Goal: Task Accomplishment & Management: Manage account settings

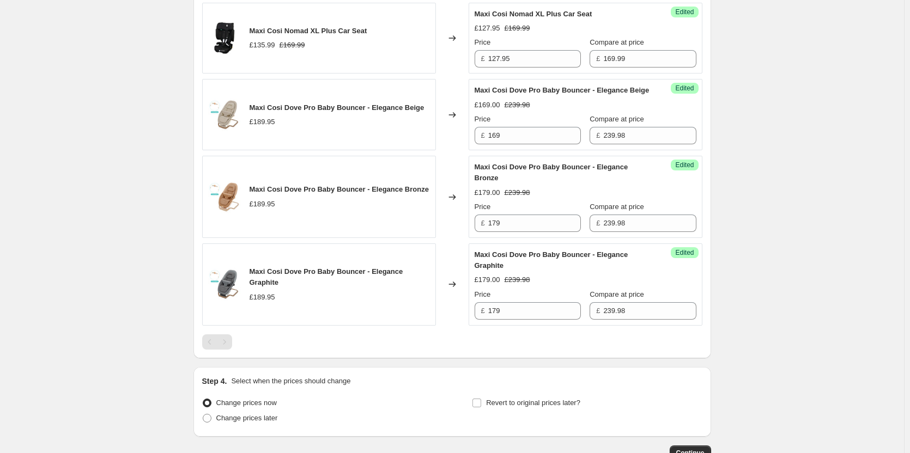
scroll to position [1162, 0]
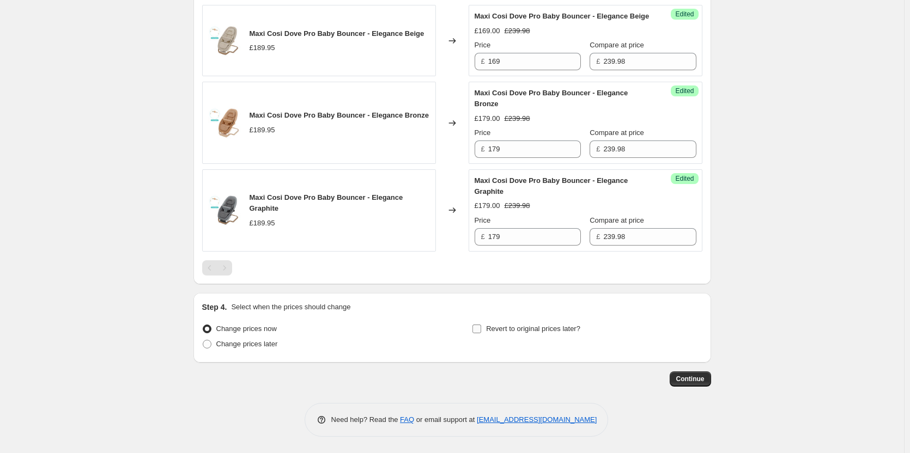
click at [522, 326] on span "Revert to original prices later?" at bounding box center [533, 329] width 94 height 8
click at [481, 326] on input "Revert to original prices later?" at bounding box center [477, 329] width 9 height 9
checkbox input "true"
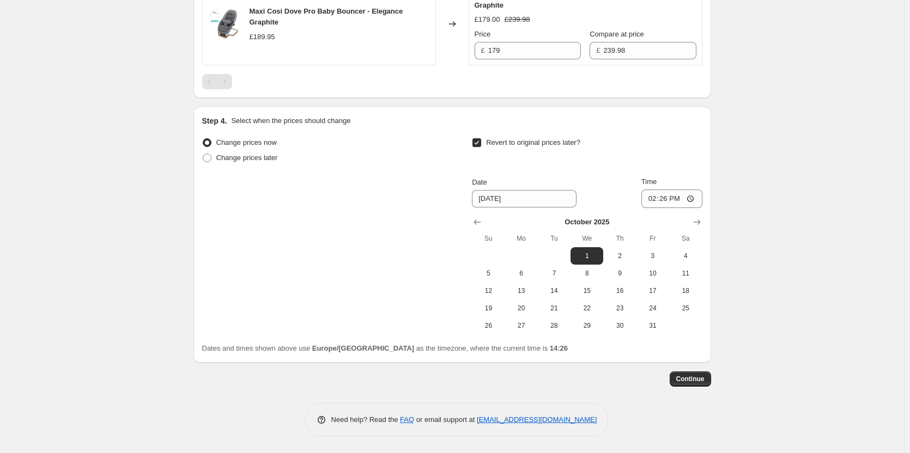
scroll to position [1348, 0]
click at [232, 163] on span "Change prices later" at bounding box center [247, 158] width 62 height 11
click at [203, 154] on input "Change prices later" at bounding box center [203, 154] width 1 height 1
radio input "true"
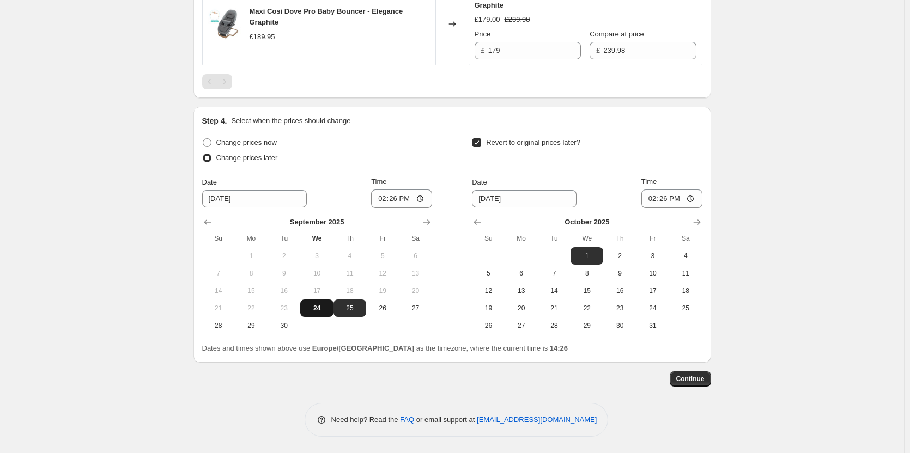
click at [320, 308] on span "24" at bounding box center [317, 308] width 24 height 9
type input "[DATE]"
click at [684, 307] on span "25" at bounding box center [686, 308] width 24 height 9
click at [482, 221] on icon "Show previous month, September 2025" at bounding box center [477, 222] width 11 height 11
click at [636, 308] on button "25" at bounding box center [619, 308] width 33 height 17
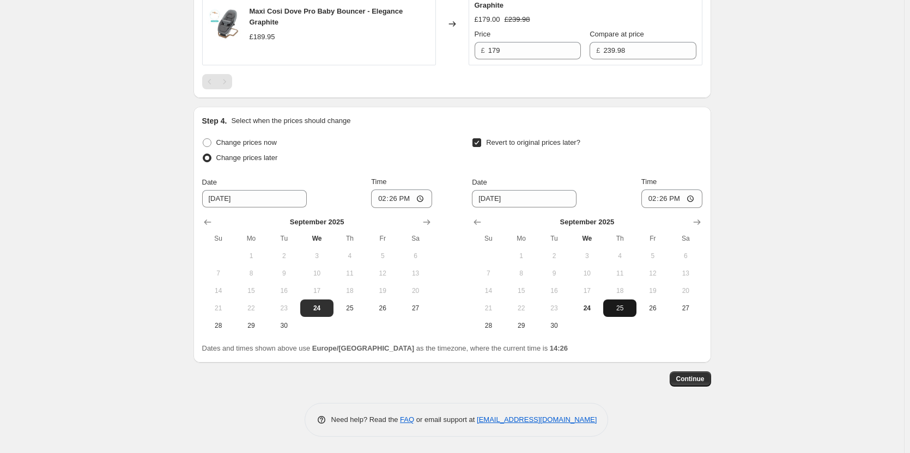
type input "[DATE]"
click at [408, 196] on input "14:26" at bounding box center [401, 199] width 61 height 19
click at [404, 198] on input "14:26" at bounding box center [401, 199] width 61 height 19
click at [397, 203] on input "14:26" at bounding box center [401, 199] width 61 height 19
type input "18:00"
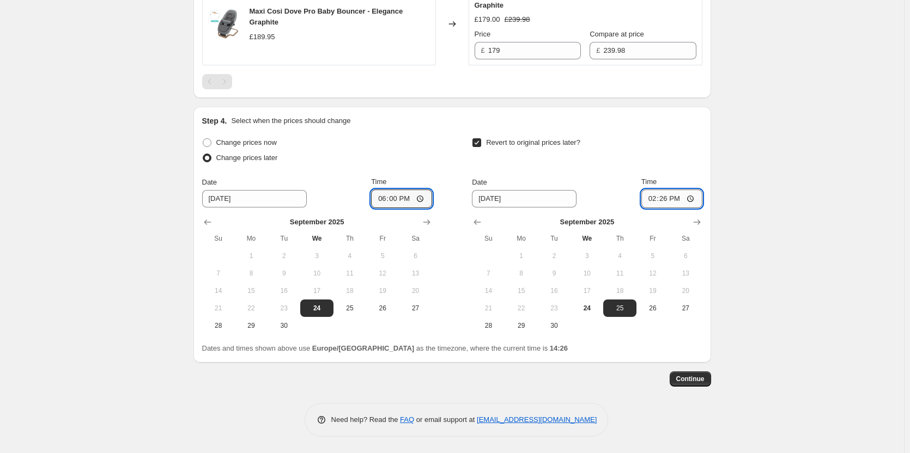
click at [665, 203] on input "14:26" at bounding box center [672, 199] width 61 height 19
type input "06:00"
click at [694, 379] on span "Continue" at bounding box center [690, 379] width 28 height 9
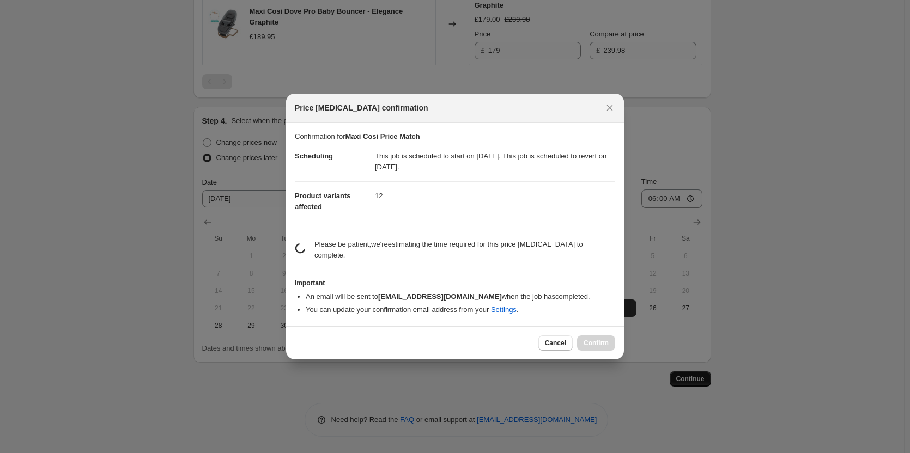
scroll to position [0, 0]
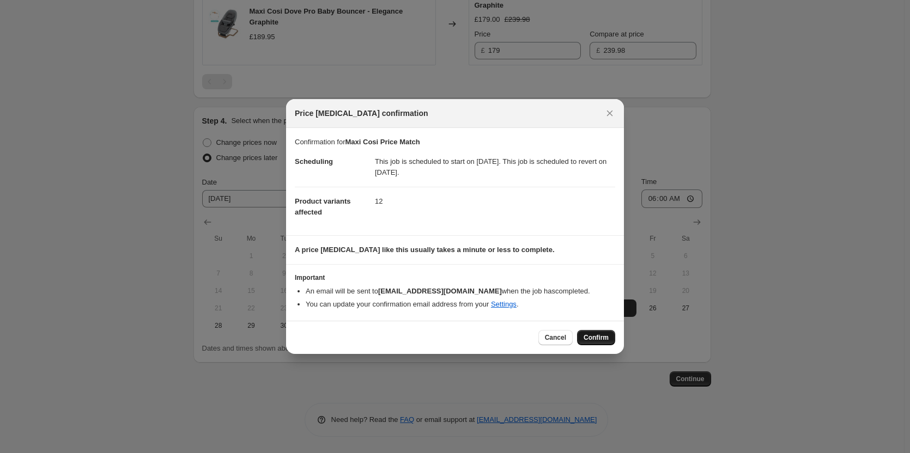
click at [599, 343] on button "Confirm" at bounding box center [596, 337] width 38 height 15
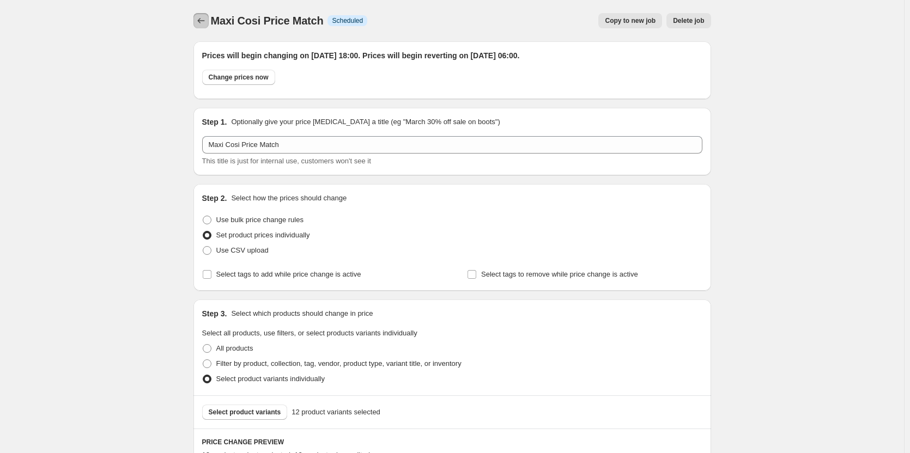
click at [201, 25] on icon "Price change jobs" at bounding box center [201, 20] width 11 height 11
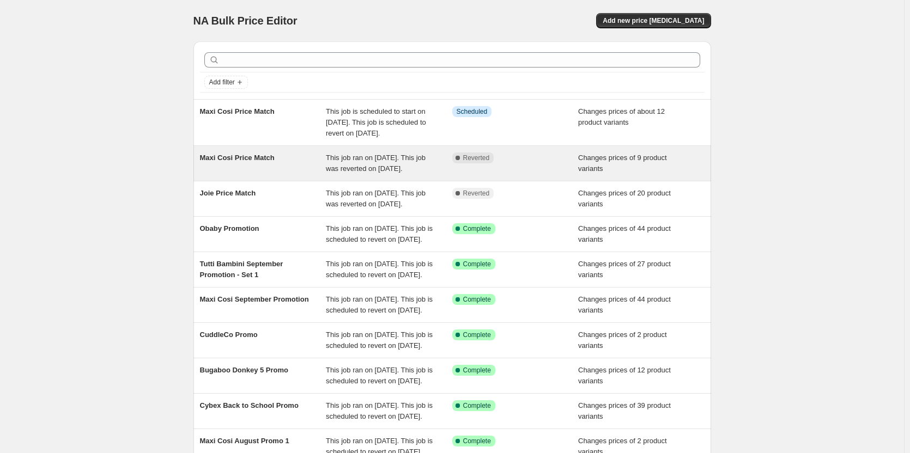
click at [434, 174] on div "This job ran on [DATE]. This job was reverted on [DATE]." at bounding box center [389, 164] width 126 height 22
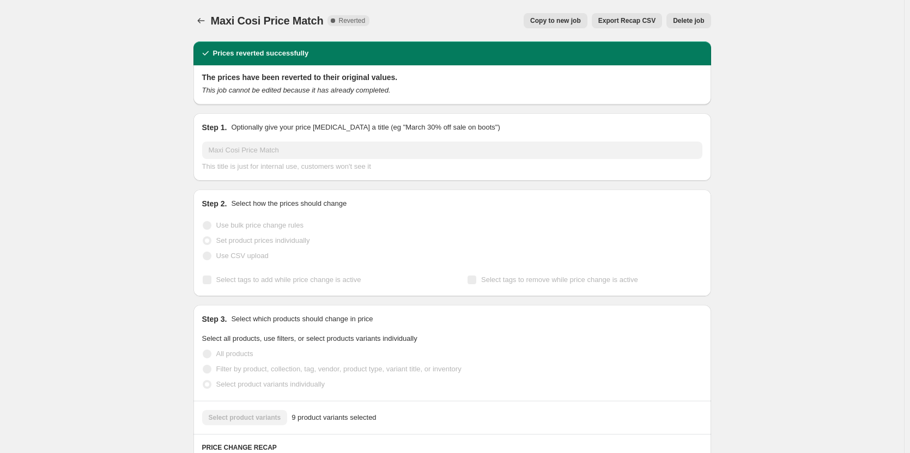
click at [699, 17] on span "Delete job" at bounding box center [688, 20] width 31 height 9
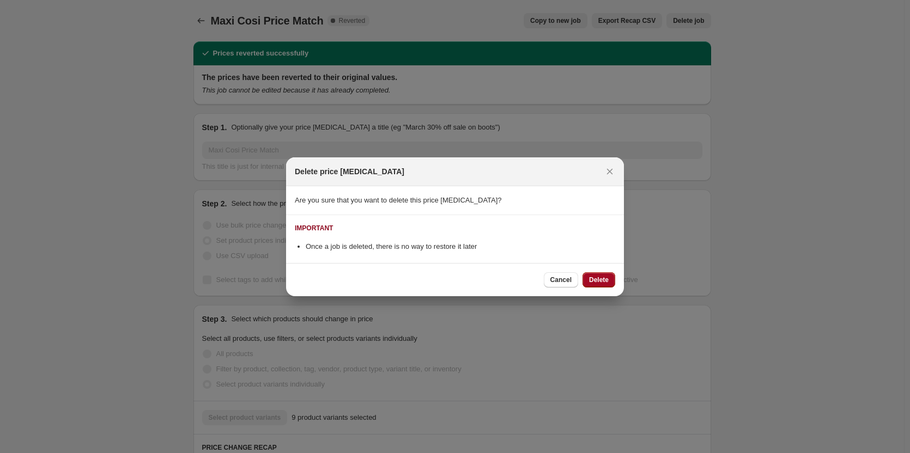
click at [589, 282] on button "Delete" at bounding box center [599, 280] width 33 height 15
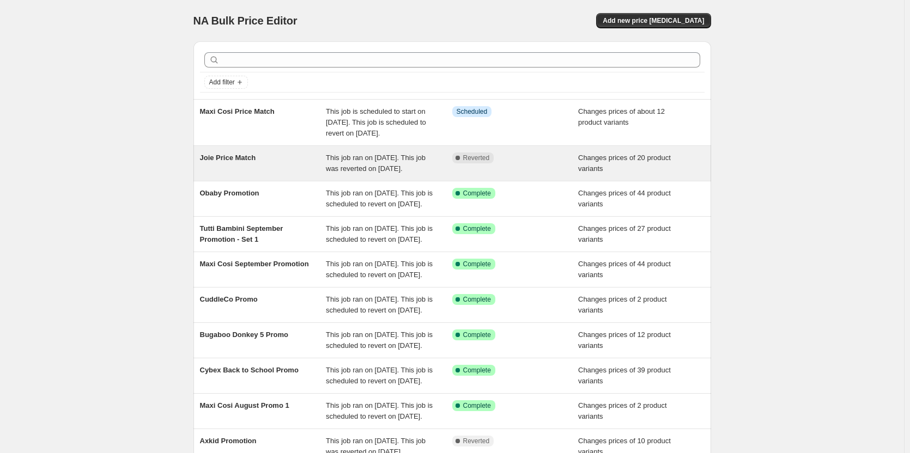
click at [324, 174] on div "Joie Price Match" at bounding box center [263, 164] width 126 height 22
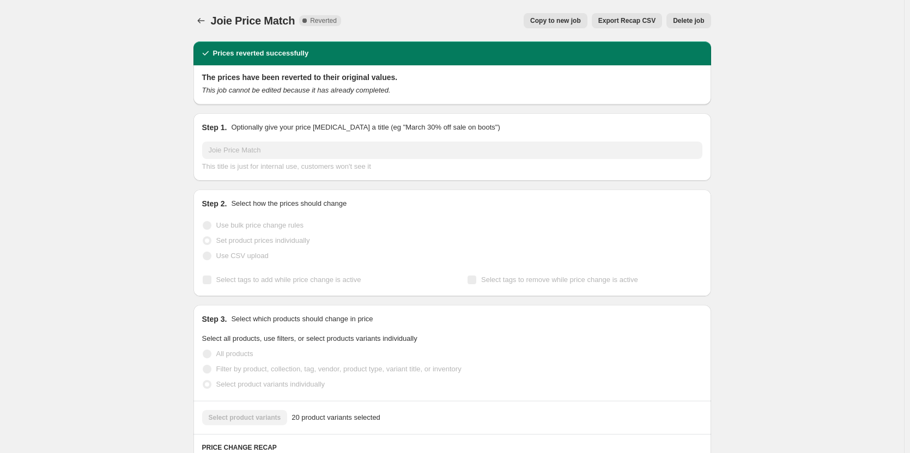
click at [563, 19] on span "Copy to new job" at bounding box center [555, 20] width 51 height 9
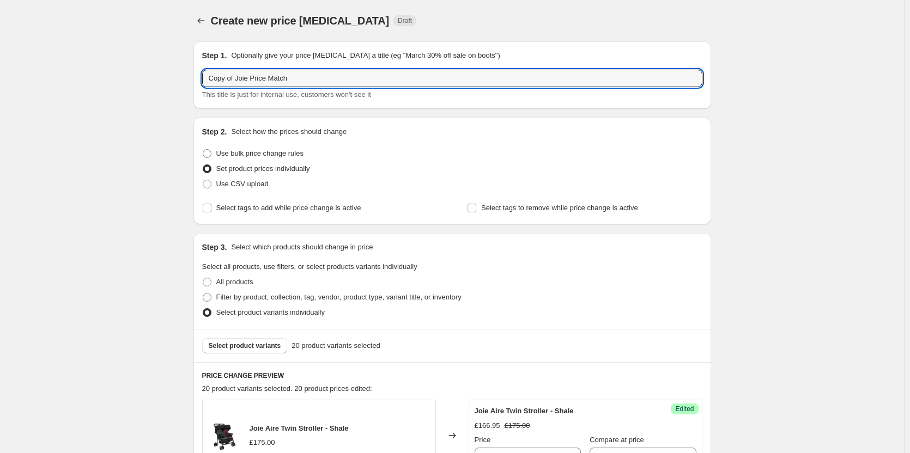
drag, startPoint x: 234, startPoint y: 79, endPoint x: 154, endPoint y: 81, distance: 80.7
type input "Joie Price Match"
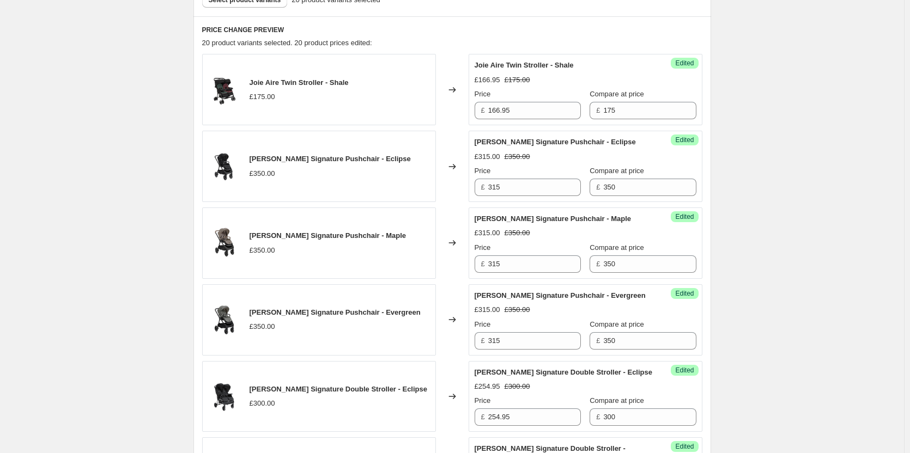
scroll to position [327, 0]
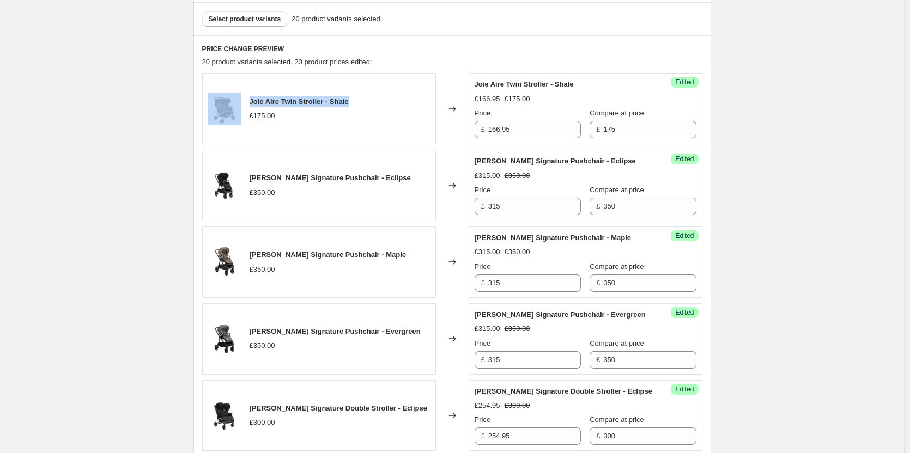
drag, startPoint x: 358, startPoint y: 105, endPoint x: 245, endPoint y: 101, distance: 113.4
click at [245, 101] on div "Joie Aire Twin Stroller - Shale £175.00" at bounding box center [319, 108] width 234 height 71
copy div "Joie Aire Twin Stroller - Shale"
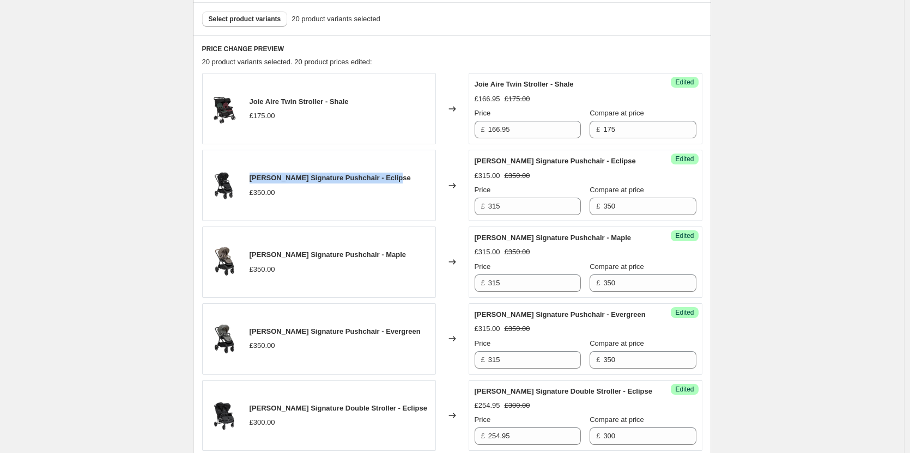
drag, startPoint x: 392, startPoint y: 178, endPoint x: 252, endPoint y: 179, distance: 140.1
click at [252, 179] on div "[PERSON_NAME] Signature Pushchair - Eclipse £350.00" at bounding box center [319, 185] width 234 height 71
copy span "[PERSON_NAME] Signature Pushchair - Eclipse"
click at [412, 190] on div "[PERSON_NAME] Signature Pushchair - Eclipse £350.00" at bounding box center [319, 185] width 234 height 71
drag, startPoint x: 384, startPoint y: 182, endPoint x: 251, endPoint y: 181, distance: 132.4
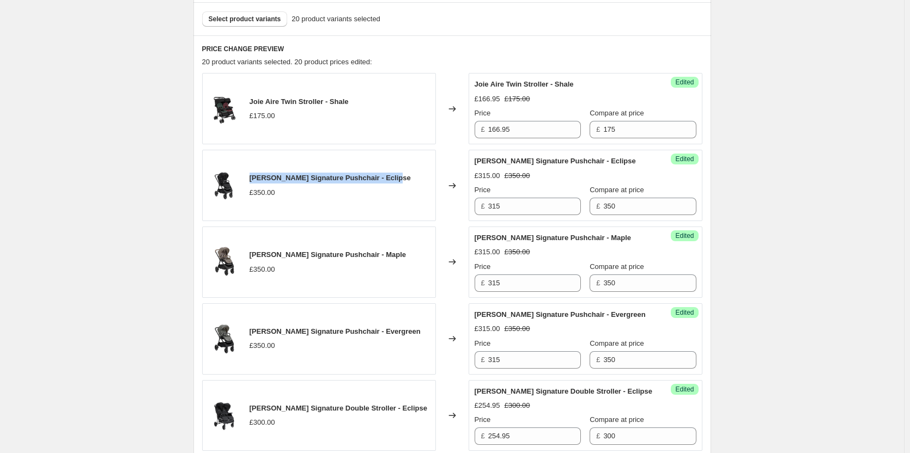
click at [251, 181] on div "[PERSON_NAME] Signature Pushchair - Eclipse £350.00" at bounding box center [319, 185] width 234 height 71
copy span "[PERSON_NAME] Signature Pushchair - Eclipse"
drag, startPoint x: 376, startPoint y: 256, endPoint x: 359, endPoint y: 256, distance: 17.4
click at [359, 256] on div "[PERSON_NAME] Signature Pushchair - Maple £350.00" at bounding box center [319, 262] width 234 height 71
copy span "Maple"
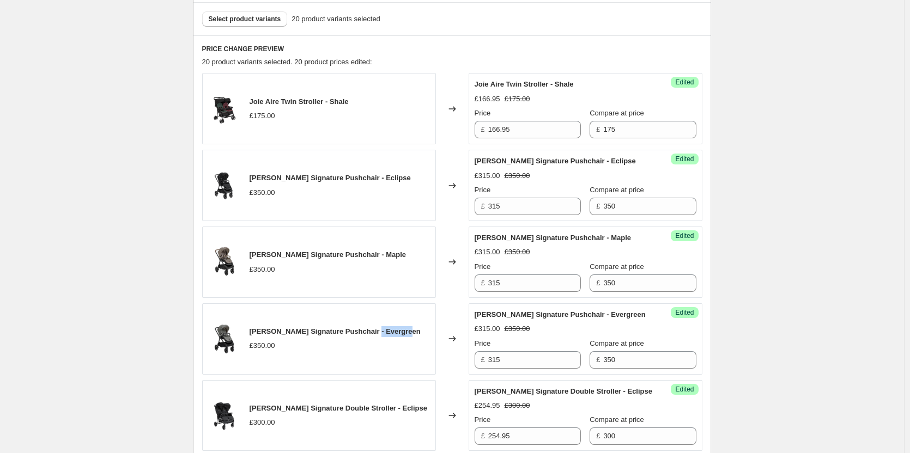
drag, startPoint x: 397, startPoint y: 331, endPoint x: 361, endPoint y: 335, distance: 36.7
click at [361, 335] on div "[PERSON_NAME] Signature Pushchair - Evergreen £350.00" at bounding box center [319, 339] width 234 height 71
copy span "Evergreen"
drag, startPoint x: 353, startPoint y: 256, endPoint x: 252, endPoint y: 255, distance: 100.8
click at [252, 255] on span "[PERSON_NAME] Signature Pushchair - Maple" at bounding box center [328, 255] width 157 height 8
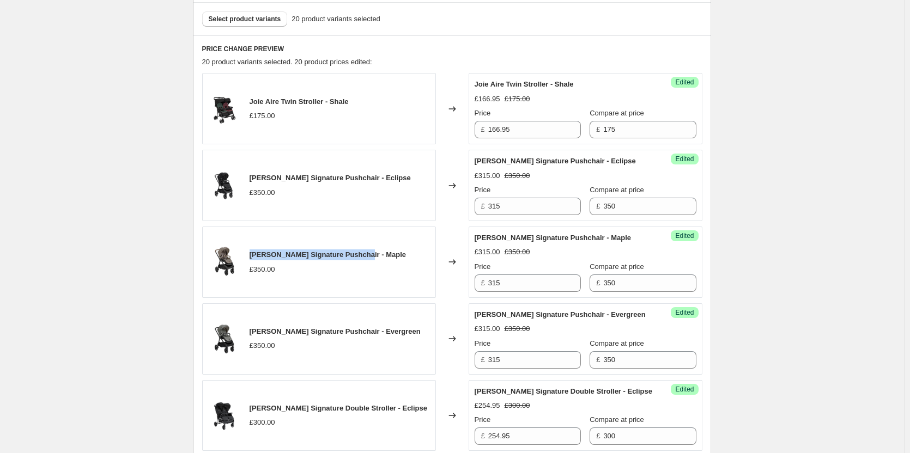
copy span "[PERSON_NAME] Signature Pushchair"
click at [262, 13] on div "Select product variants 20 product variants selected" at bounding box center [452, 18] width 518 height 33
click at [240, 26] on button "Select product variants" at bounding box center [245, 18] width 86 height 15
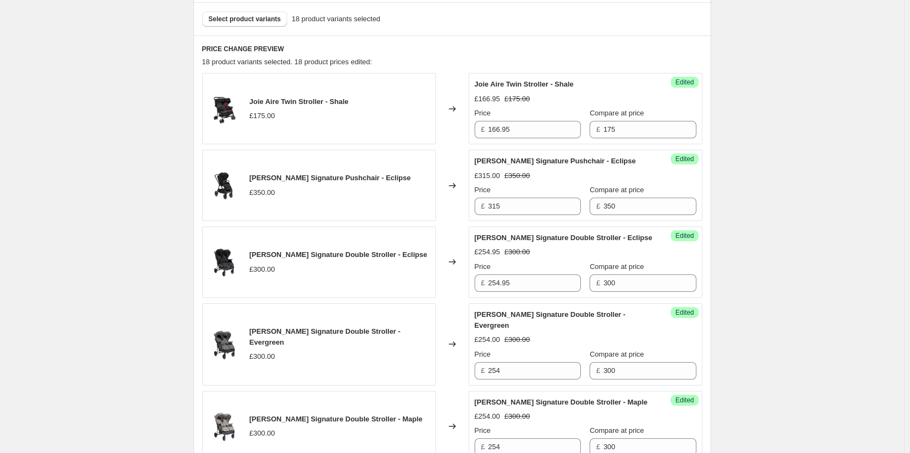
scroll to position [382, 0]
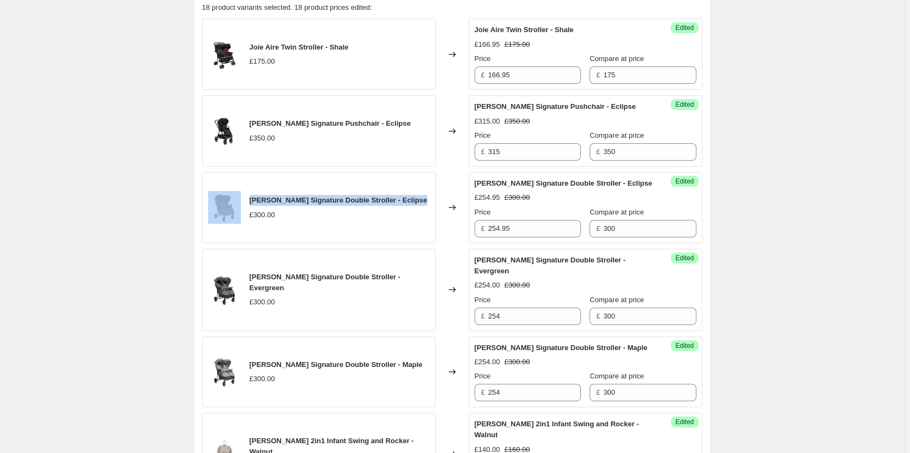
drag, startPoint x: 410, startPoint y: 198, endPoint x: 246, endPoint y: 202, distance: 163.5
click at [246, 202] on div "[PERSON_NAME] Signature Double Stroller - Eclipse £300.00" at bounding box center [319, 207] width 234 height 71
copy div "[PERSON_NAME] Signature Double Stroller - Eclipse"
drag, startPoint x: 420, startPoint y: 283, endPoint x: 384, endPoint y: 282, distance: 35.4
click at [384, 282] on div "[PERSON_NAME] Signature Double Stroller - Evergreen £300.00" at bounding box center [319, 290] width 234 height 82
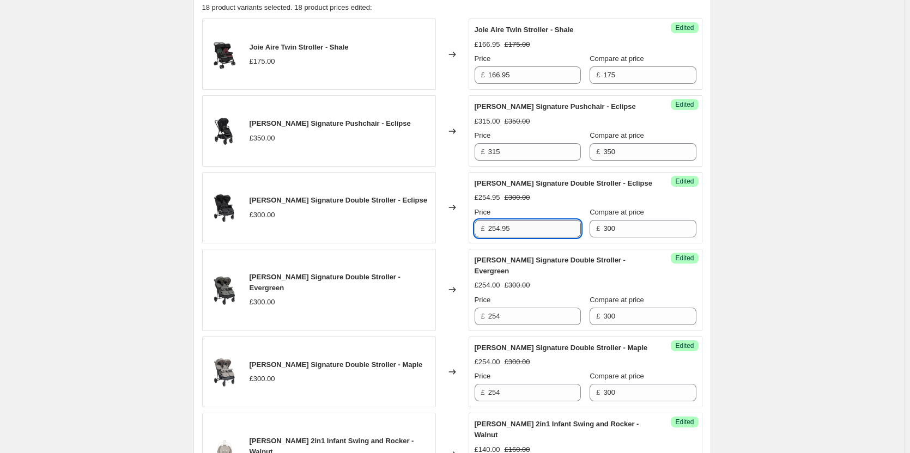
click at [517, 230] on input "254.95" at bounding box center [534, 228] width 93 height 17
type input "250"
drag, startPoint x: 415, startPoint y: 285, endPoint x: 386, endPoint y: 283, distance: 28.4
click at [386, 283] on div "[PERSON_NAME] Signature Double Stroller - Evergreen £300.00" at bounding box center [319, 290] width 234 height 82
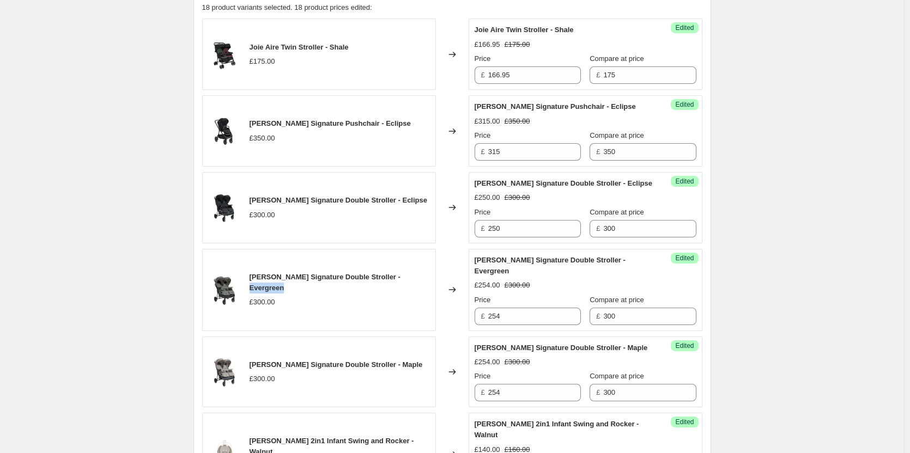
copy span "Evergreen"
click at [516, 316] on input "254" at bounding box center [534, 316] width 93 height 17
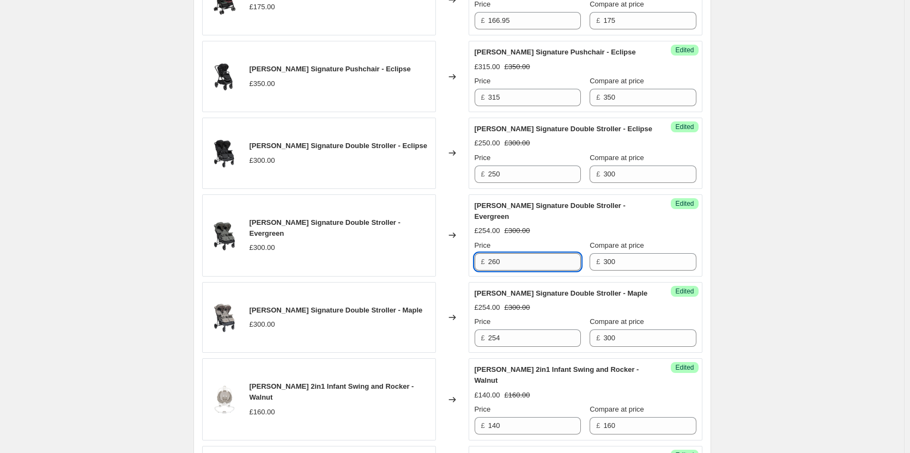
scroll to position [491, 0]
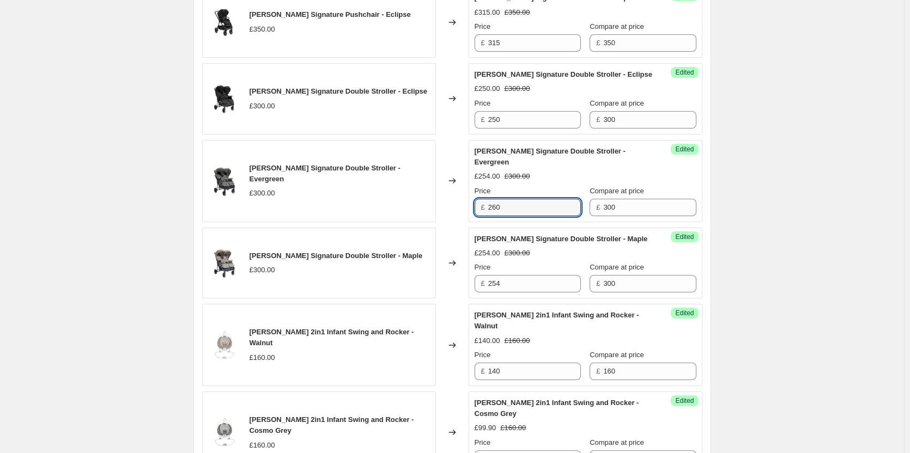
type input "260"
drag, startPoint x: 403, startPoint y: 257, endPoint x: 386, endPoint y: 257, distance: 16.9
click at [386, 257] on div "[PERSON_NAME] Signature Double Stroller - Maple £300.00" at bounding box center [319, 263] width 234 height 71
copy span "Maple"
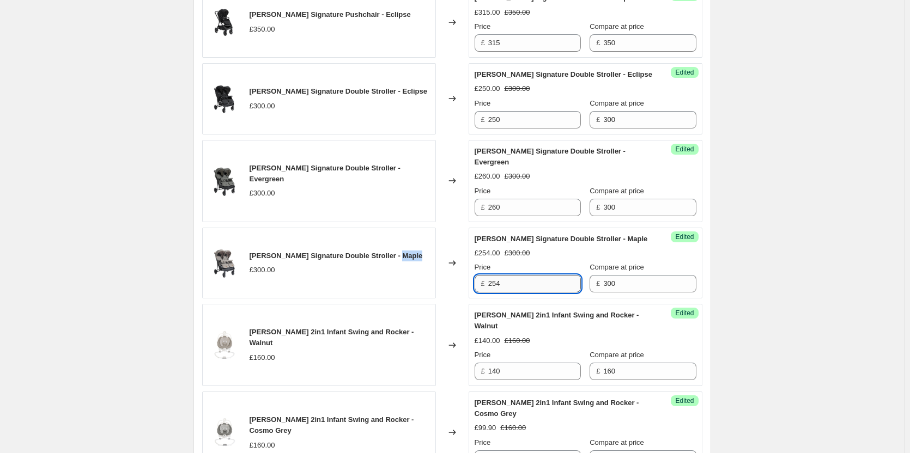
click at [527, 288] on input "254" at bounding box center [534, 283] width 93 height 17
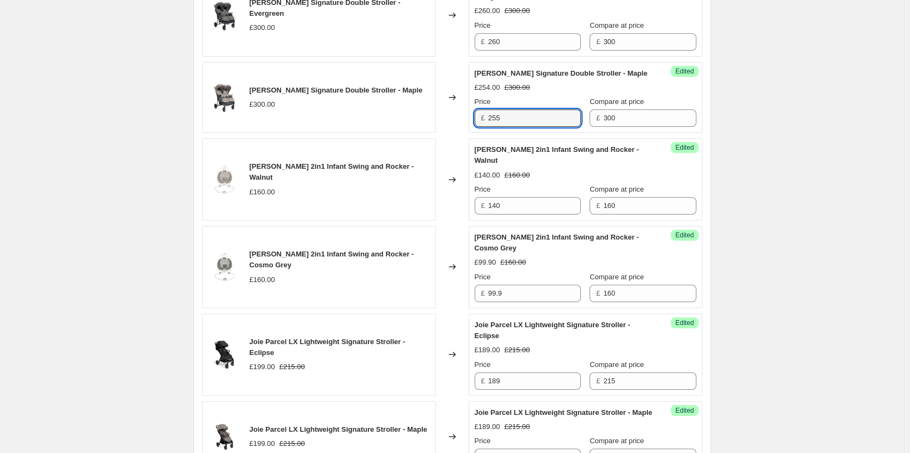
scroll to position [709, 0]
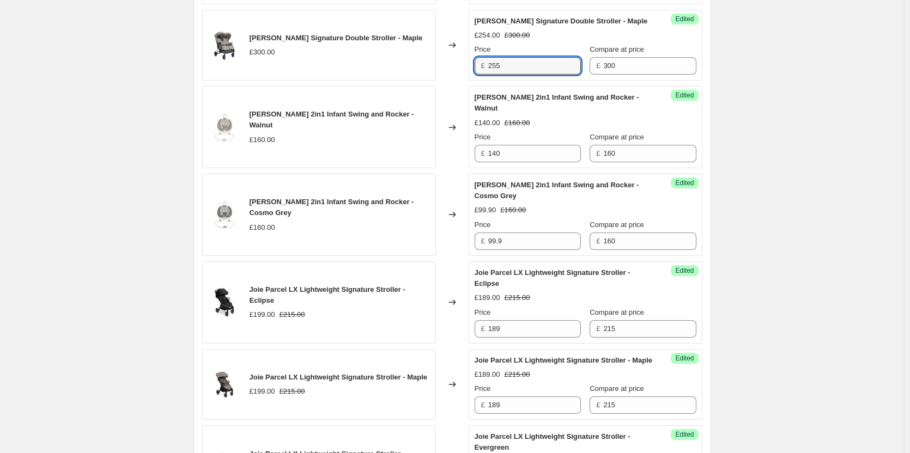
type input "255"
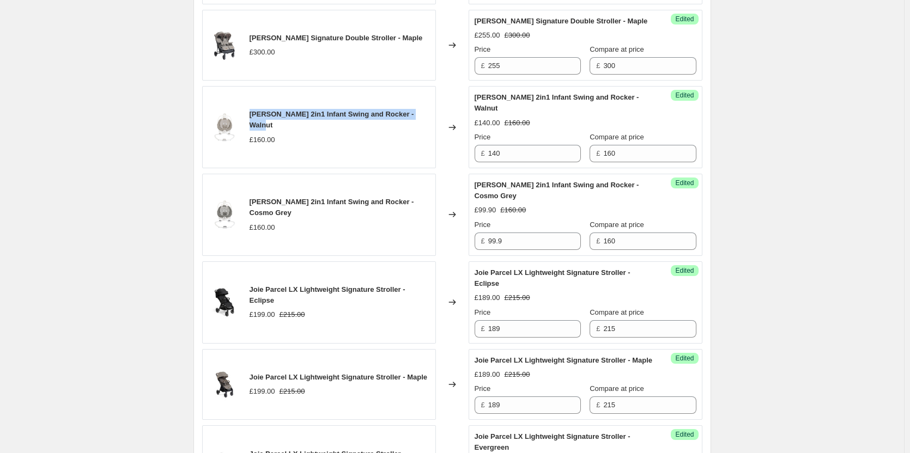
drag, startPoint x: 421, startPoint y: 125, endPoint x: 251, endPoint y: 120, distance: 170.7
click at [251, 120] on div "[PERSON_NAME] 2in1 Infant Swing and Rocker - Walnut £160.00" at bounding box center [319, 127] width 234 height 82
copy span "[PERSON_NAME] 2in1 Infant Swing and Rocker - Walnut"
drag, startPoint x: 422, startPoint y: 202, endPoint x: 395, endPoint y: 202, distance: 27.8
click at [395, 202] on div "[PERSON_NAME] 2in1 Infant Swing and Rocker - Cosmo Grey" at bounding box center [340, 208] width 180 height 22
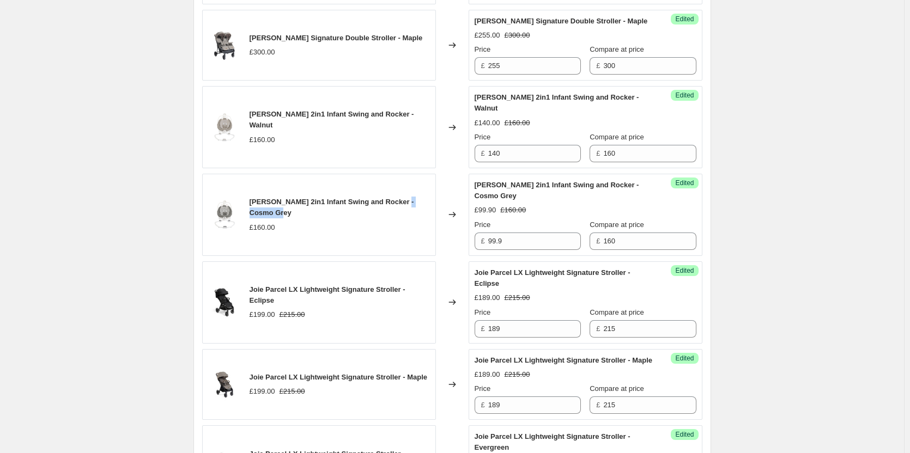
drag, startPoint x: 274, startPoint y: 213, endPoint x: 395, endPoint y: 202, distance: 122.0
click at [395, 202] on div "[PERSON_NAME] 2in1 Infant Swing and Rocker - Cosmo Grey" at bounding box center [340, 208] width 180 height 22
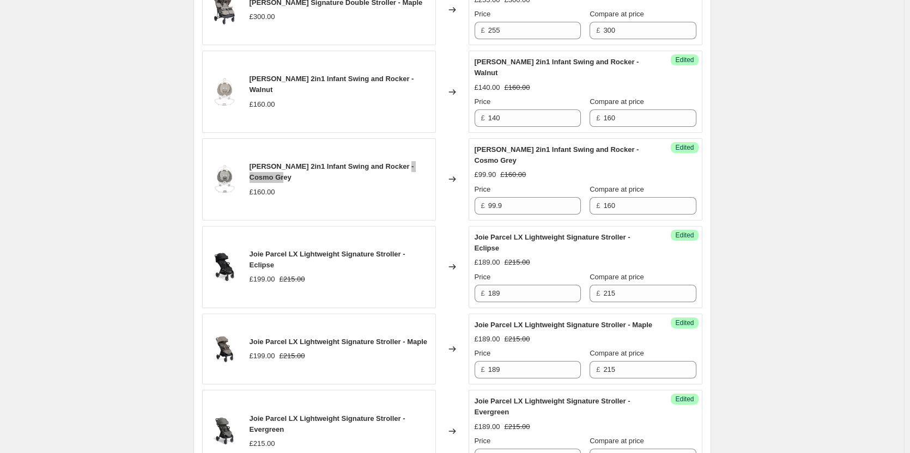
scroll to position [763, 0]
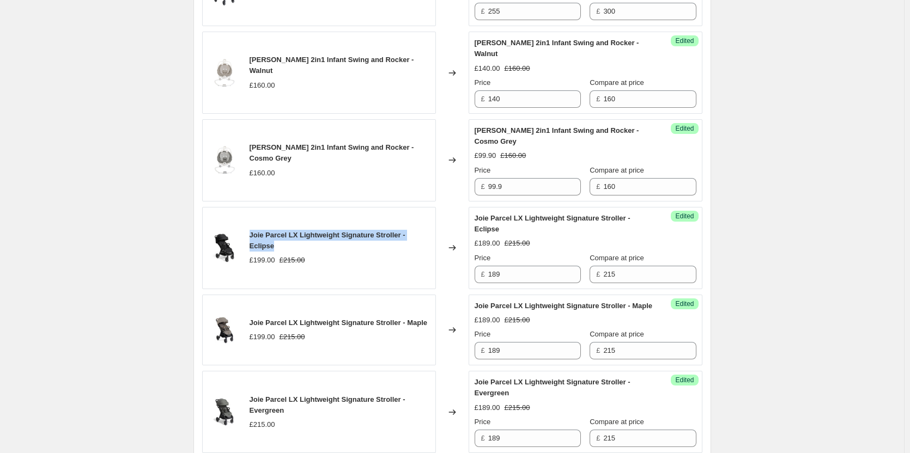
drag, startPoint x: 431, startPoint y: 239, endPoint x: 250, endPoint y: 244, distance: 181.0
click at [250, 244] on div "Joie Parcel LX Lightweight Signature Stroller - Eclipse £199.00 £215.00" at bounding box center [319, 248] width 234 height 82
drag, startPoint x: 428, startPoint y: 331, endPoint x: 408, endPoint y: 332, distance: 19.7
click at [408, 332] on div "Joie Parcel LX Lightweight Signature Stroller - Maple £199.00 £215.00" at bounding box center [319, 330] width 234 height 71
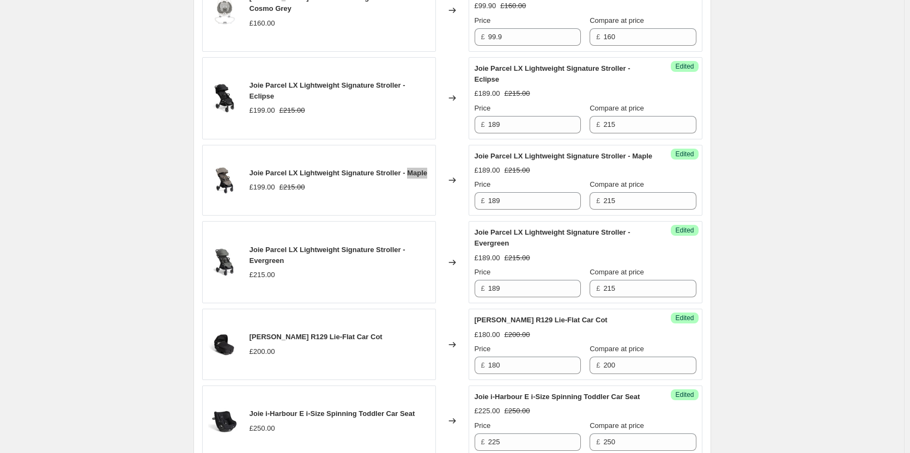
scroll to position [927, 0]
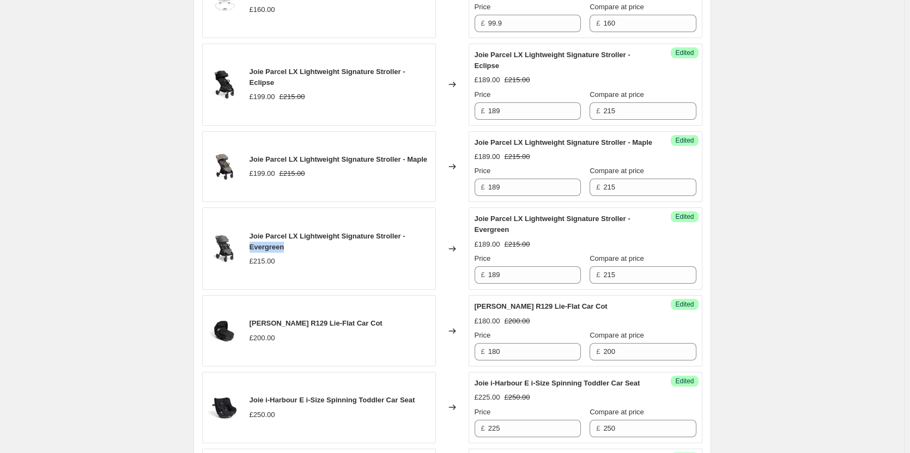
drag, startPoint x: 297, startPoint y: 260, endPoint x: 251, endPoint y: 258, distance: 45.8
click at [251, 258] on div "Joie Parcel LX Lightweight Signature Stroller - Evergreen £215.00" at bounding box center [319, 249] width 234 height 82
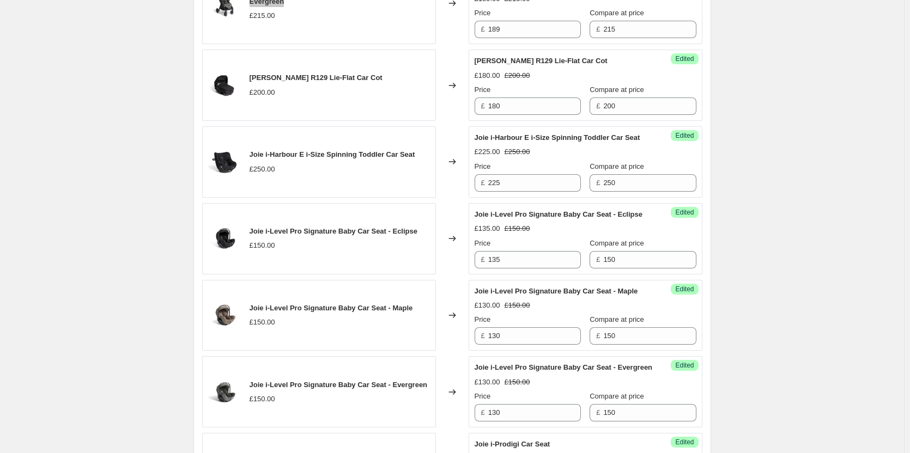
scroll to position [1199, 0]
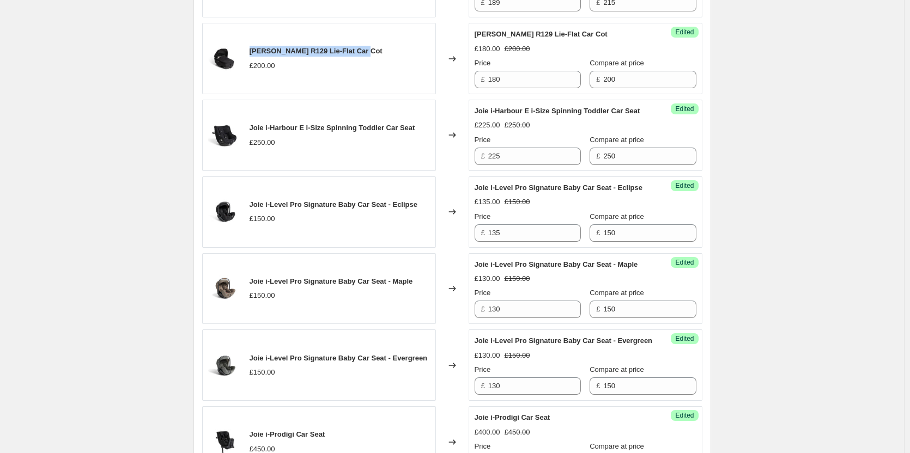
drag, startPoint x: 369, startPoint y: 65, endPoint x: 252, endPoint y: 64, distance: 117.2
click at [252, 64] on div "[PERSON_NAME] R129 Lie-Flat Car Cot £200.00" at bounding box center [319, 58] width 234 height 71
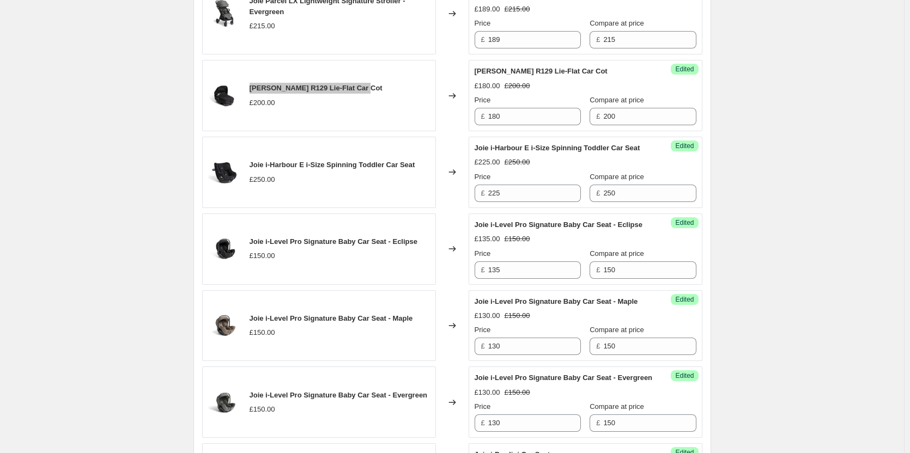
scroll to position [1145, 0]
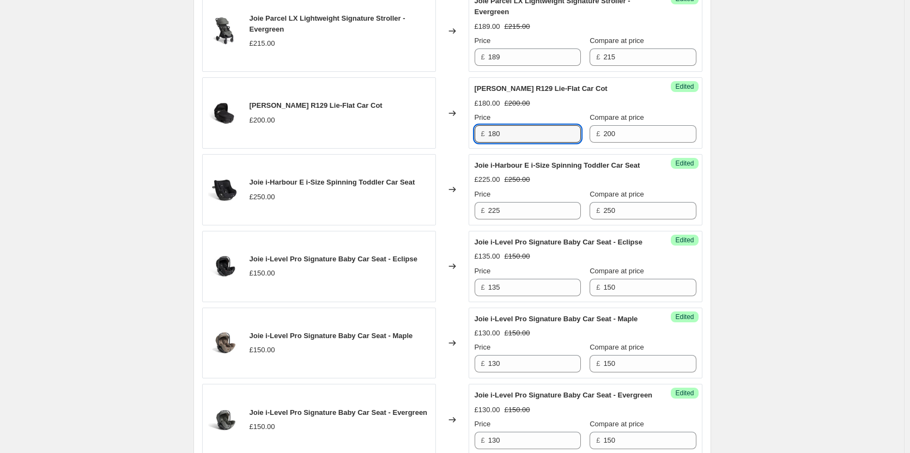
click at [477, 141] on div "£ 180" at bounding box center [528, 133] width 106 height 17
type input "199.90"
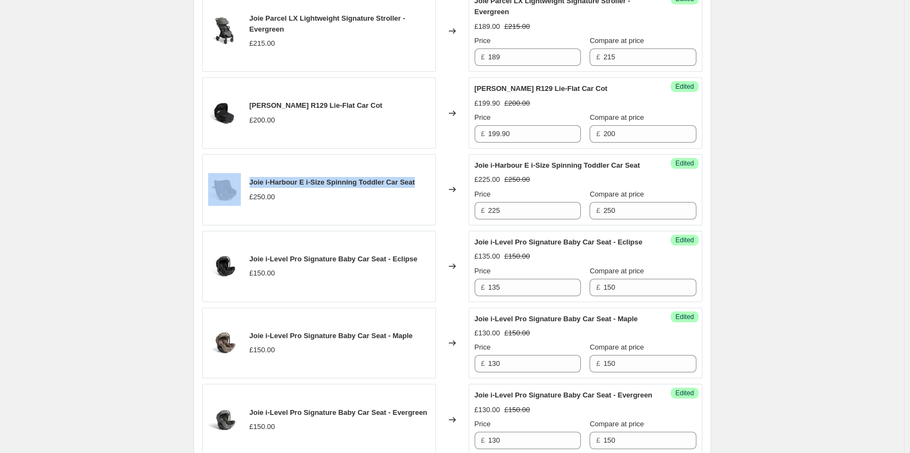
drag, startPoint x: 418, startPoint y: 197, endPoint x: 234, endPoint y: 195, distance: 184.2
click at [234, 195] on div "Joie i-Harbour E i-Size Spinning Toddler Car Seat £250.00" at bounding box center [319, 189] width 234 height 71
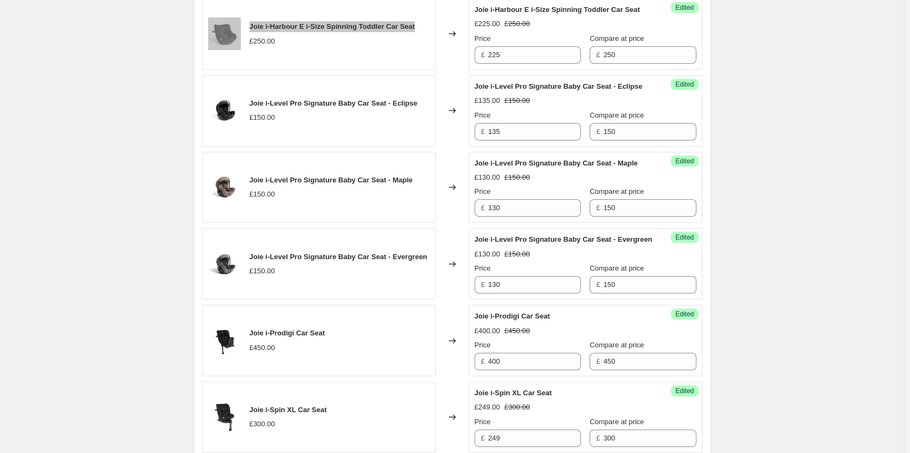
scroll to position [1308, 0]
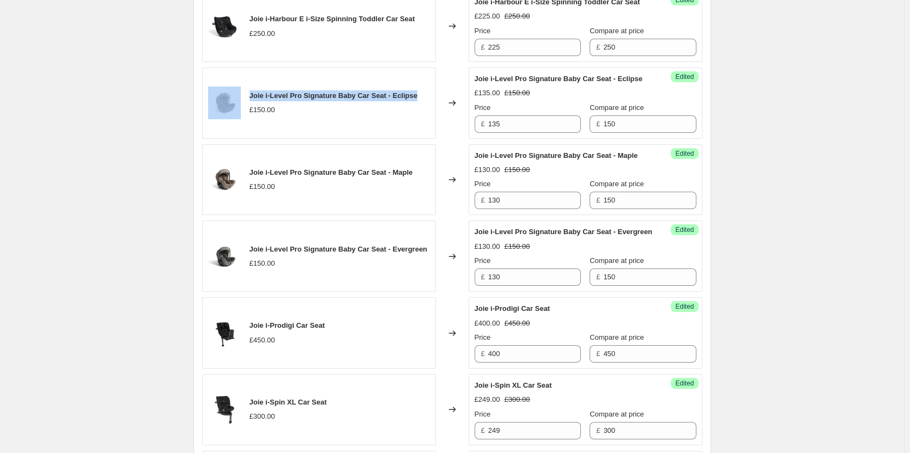
drag, startPoint x: 418, startPoint y: 118, endPoint x: 246, endPoint y: 126, distance: 171.9
click at [246, 126] on div "Joie i-Level Pro Signature Baby Car Seat - Eclipse £150.00" at bounding box center [319, 103] width 234 height 71
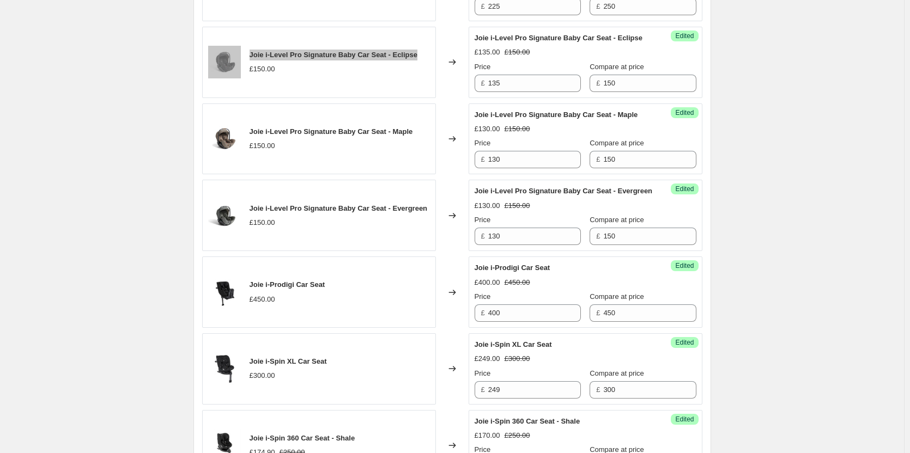
scroll to position [1581, 0]
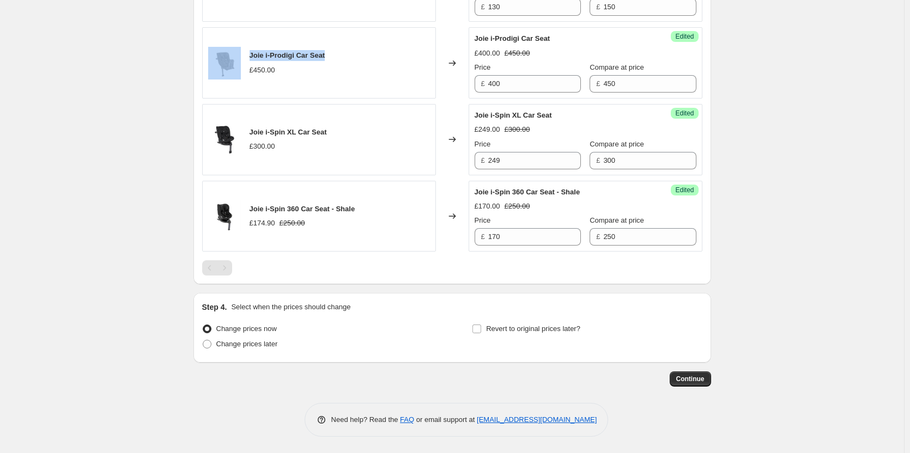
drag, startPoint x: 342, startPoint y: 109, endPoint x: 239, endPoint y: 108, distance: 103.0
click at [239, 99] on div "Joie i-Prodigi Car Seat £450.00" at bounding box center [319, 62] width 234 height 71
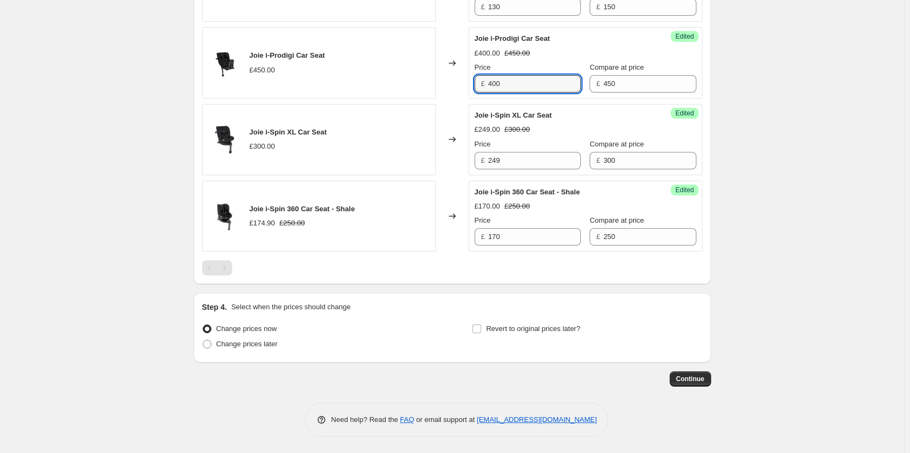
drag, startPoint x: 507, startPoint y: 137, endPoint x: 487, endPoint y: 140, distance: 20.3
click at [487, 93] on div "£ 400" at bounding box center [528, 83] width 106 height 17
type input "375"
drag, startPoint x: 320, startPoint y: 181, endPoint x: 253, endPoint y: 183, distance: 67.6
click at [253, 176] on div "Joie i-Spin XL Car Seat £300.00" at bounding box center [319, 139] width 234 height 71
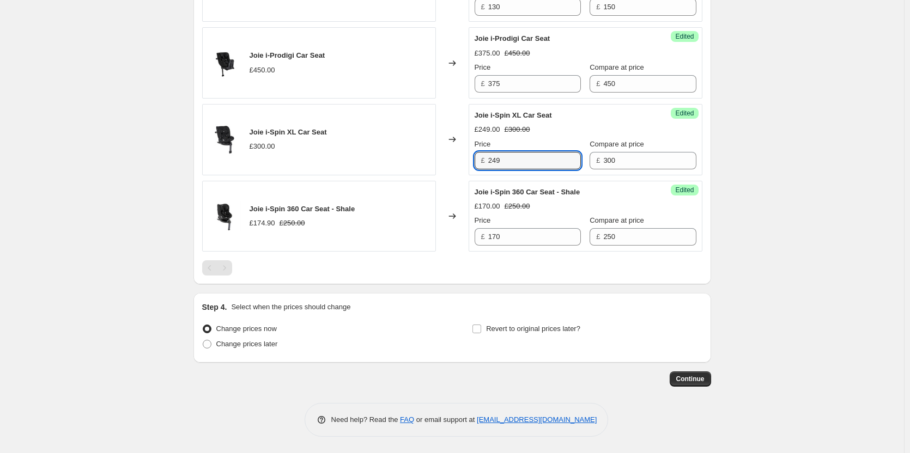
drag, startPoint x: 488, startPoint y: 211, endPoint x: 481, endPoint y: 211, distance: 7.1
click at [480, 170] on div "£ 249" at bounding box center [528, 160] width 106 height 17
click at [532, 170] on input "240" at bounding box center [534, 160] width 93 height 17
type input "240"
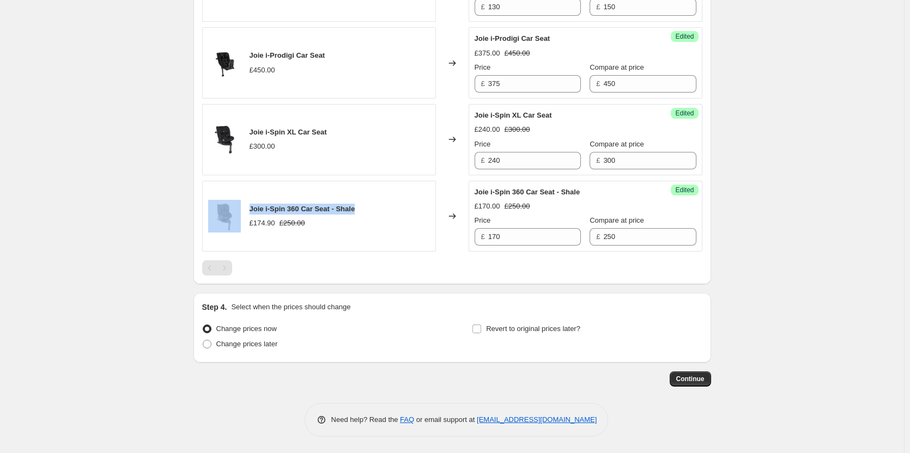
drag, startPoint x: 365, startPoint y: 262, endPoint x: 245, endPoint y: 261, distance: 120.5
click at [245, 252] on div "Joie i-Spin 360 Car Seat - Shale £174.90 £250.00" at bounding box center [319, 216] width 234 height 71
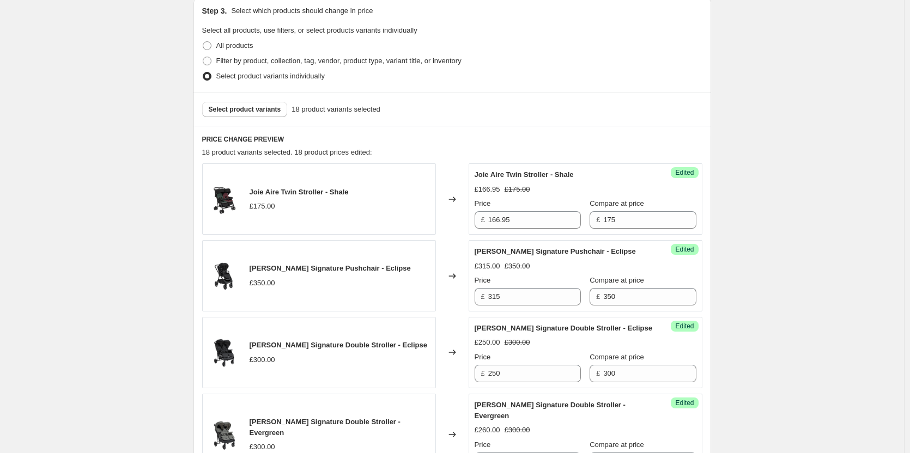
scroll to position [218, 0]
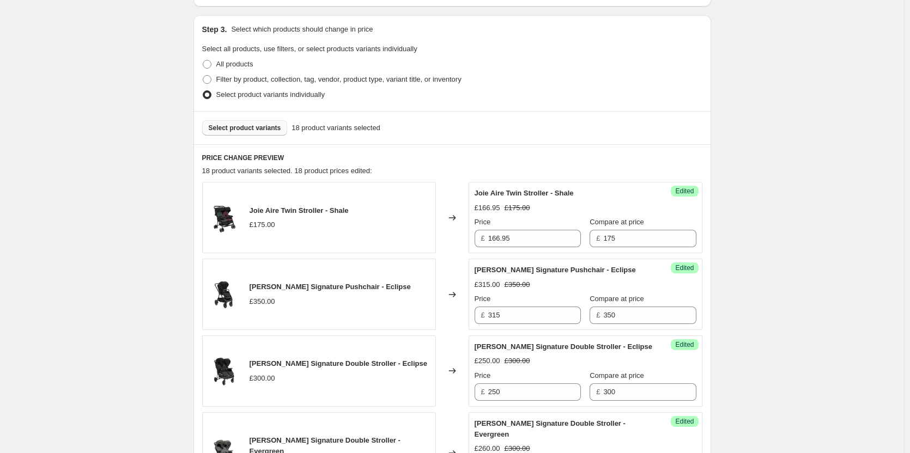
drag, startPoint x: 250, startPoint y: 113, endPoint x: 247, endPoint y: 120, distance: 7.8
click at [249, 117] on div "Select product variants 18 product variants selected" at bounding box center [452, 127] width 518 height 33
click at [247, 122] on button "Select product variants" at bounding box center [245, 127] width 86 height 15
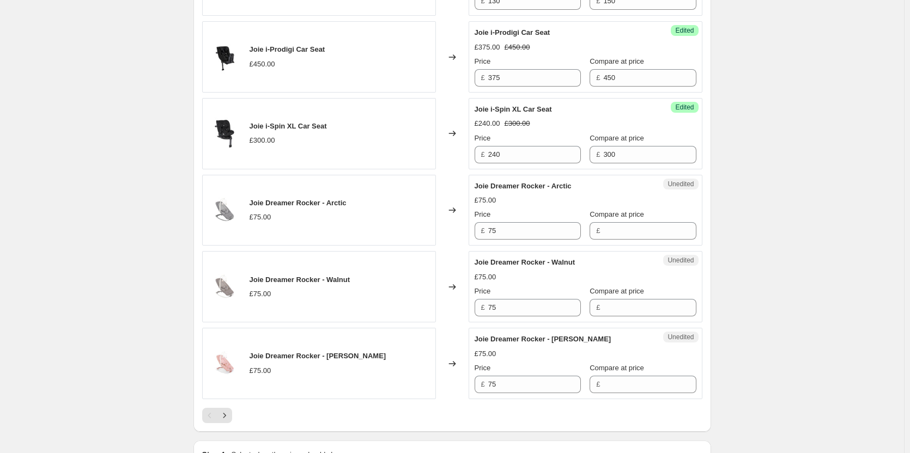
scroll to position [1690, 0]
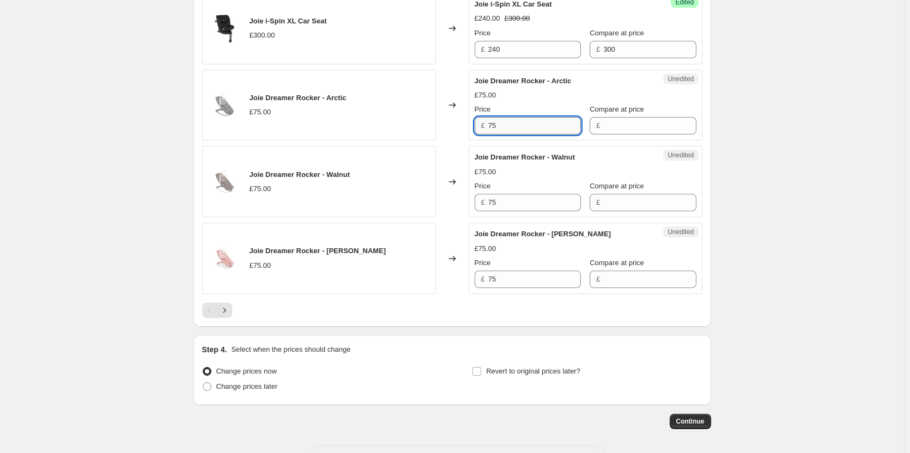
click at [503, 135] on input "75" at bounding box center [534, 125] width 93 height 17
drag, startPoint x: 614, startPoint y: 182, endPoint x: 612, endPoint y: 225, distance: 42.6
click at [614, 135] on input "Compare at price" at bounding box center [649, 125] width 93 height 17
paste input "75"
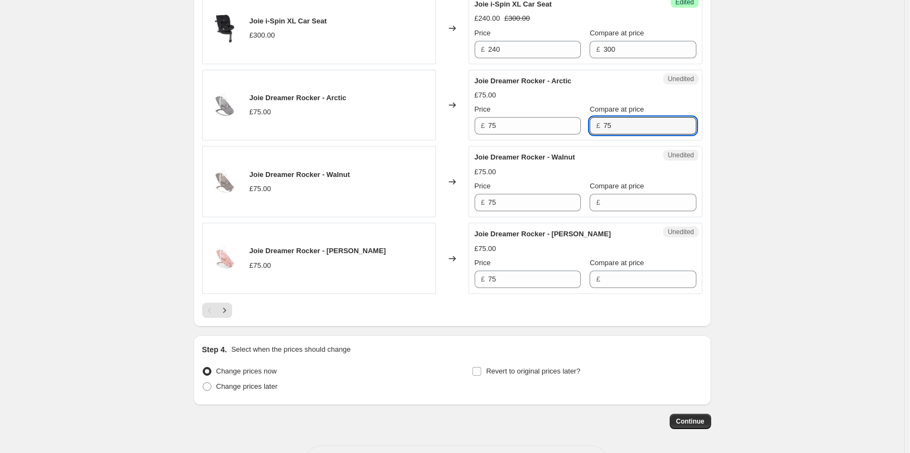
type input "75"
click at [612, 211] on div "Compare at price £" at bounding box center [643, 196] width 106 height 31
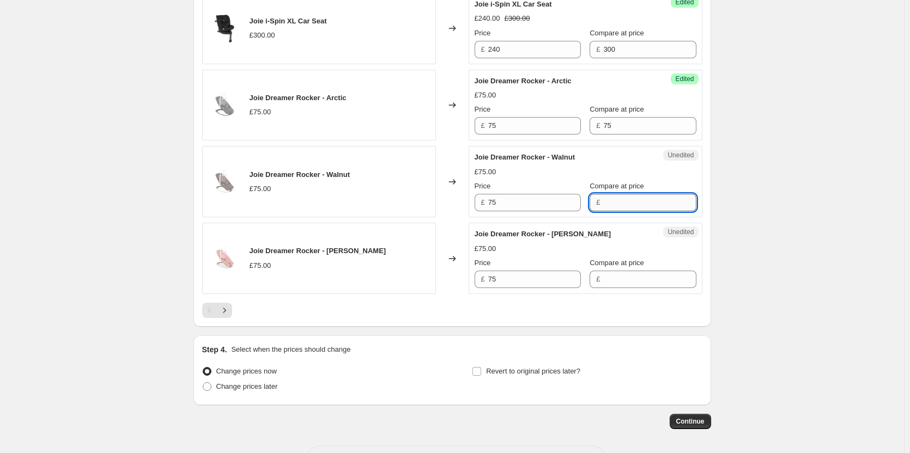
click at [618, 211] on input "Compare at price" at bounding box center [649, 202] width 93 height 17
paste input "75"
type input "75"
click at [619, 288] on input "Compare at price" at bounding box center [649, 279] width 93 height 17
paste input "75"
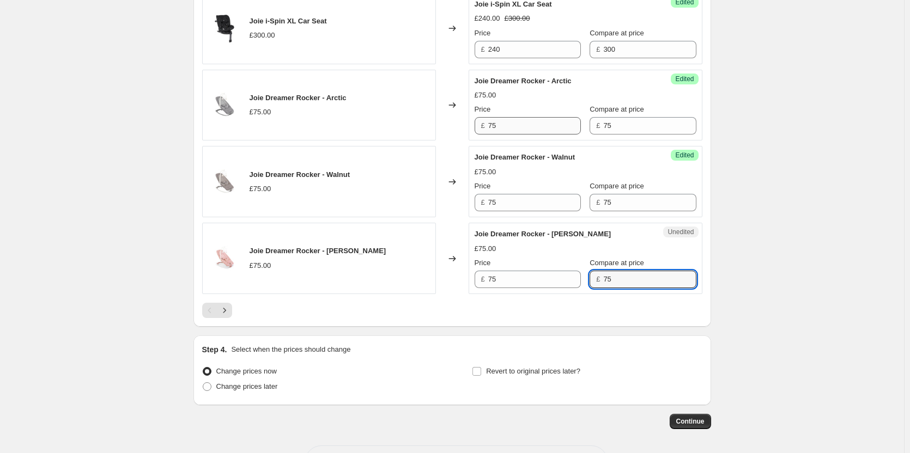
type input "75"
click at [502, 135] on input "75" at bounding box center [534, 125] width 93 height 17
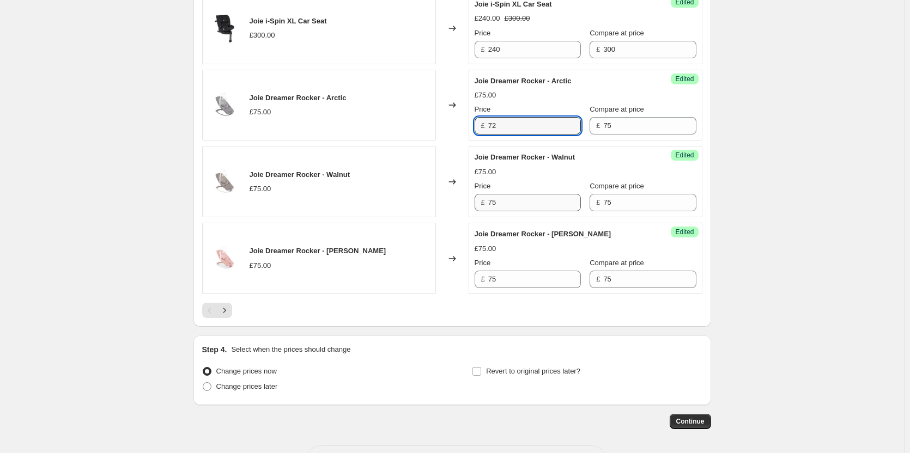
type input "72"
click at [515, 211] on input "75" at bounding box center [534, 202] width 93 height 17
paste input "2"
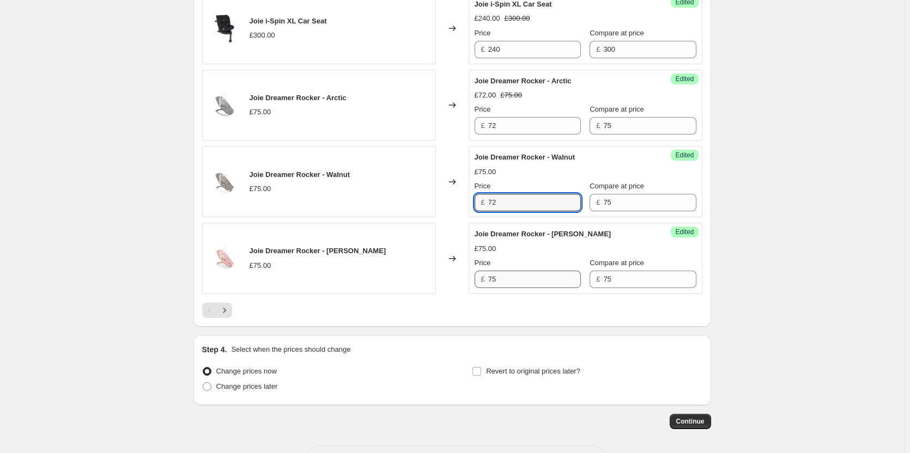
type input "72"
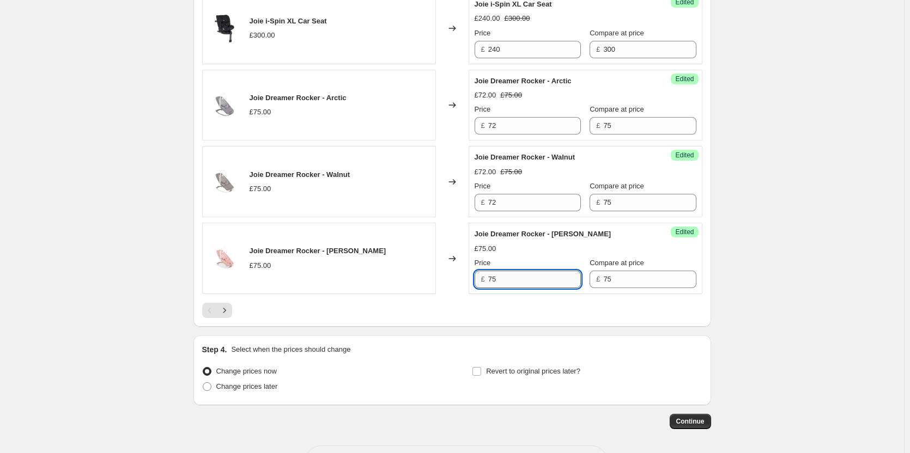
click at [539, 288] on input "75" at bounding box center [534, 279] width 93 height 17
paste input "2"
type input "72"
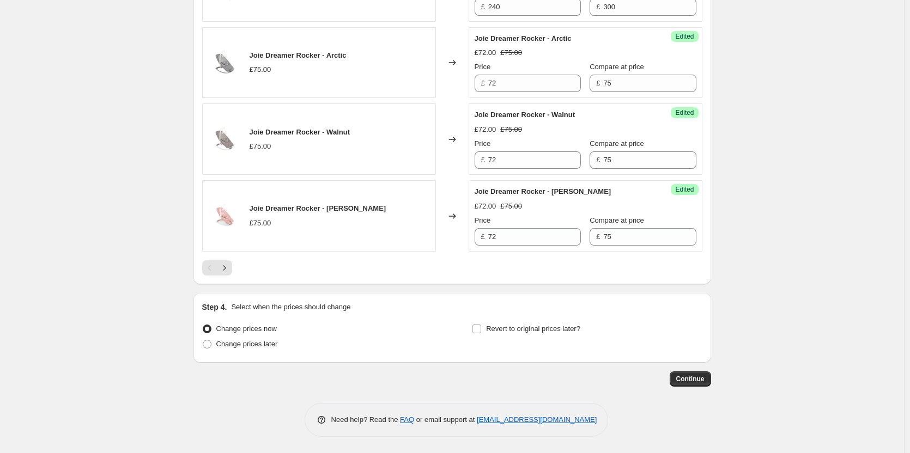
scroll to position [1787, 0]
click at [247, 336] on label "Change prices now" at bounding box center [239, 329] width 75 height 15
click at [203, 325] on input "Change prices now" at bounding box center [203, 325] width 1 height 1
click at [237, 335] on label "Change prices now" at bounding box center [239, 329] width 75 height 15
click at [203, 325] on input "Change prices now" at bounding box center [203, 325] width 1 height 1
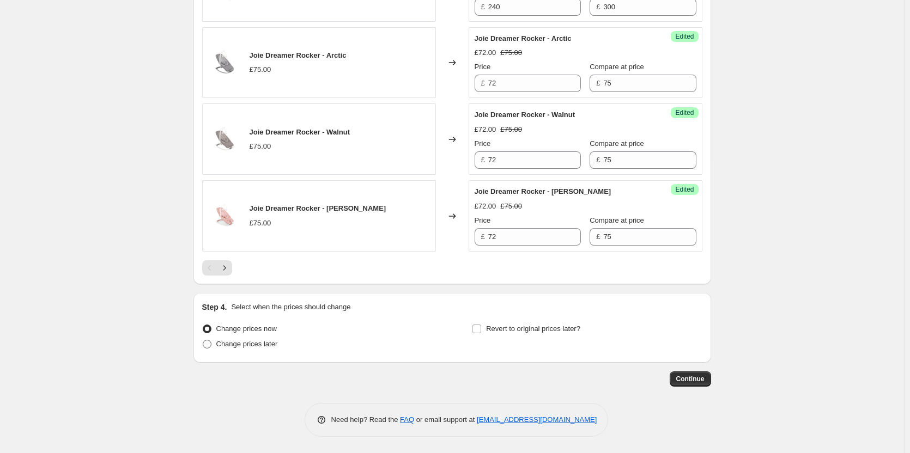
click at [245, 343] on span "Change prices later" at bounding box center [247, 344] width 62 height 8
click at [203, 341] on input "Change prices later" at bounding box center [203, 340] width 1 height 1
radio input "true"
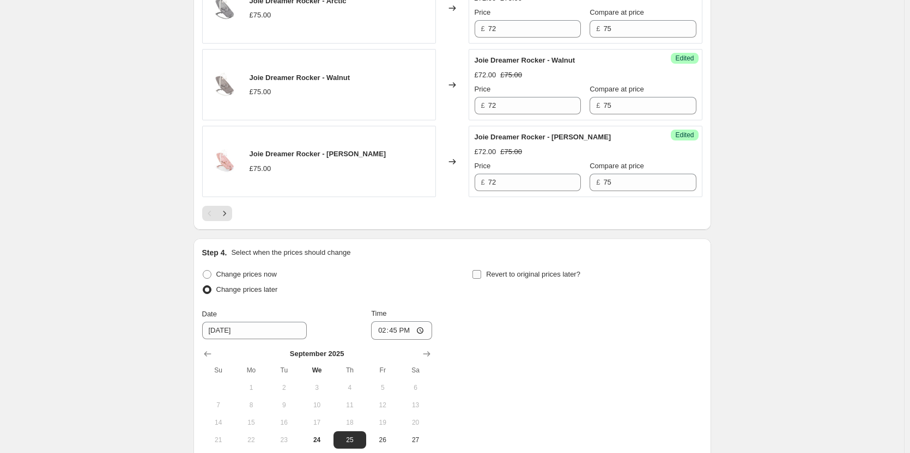
click at [525, 279] on span "Revert to original prices later?" at bounding box center [533, 274] width 94 height 8
click at [481, 279] on input "Revert to original prices later?" at bounding box center [477, 274] width 9 height 9
checkbox input "true"
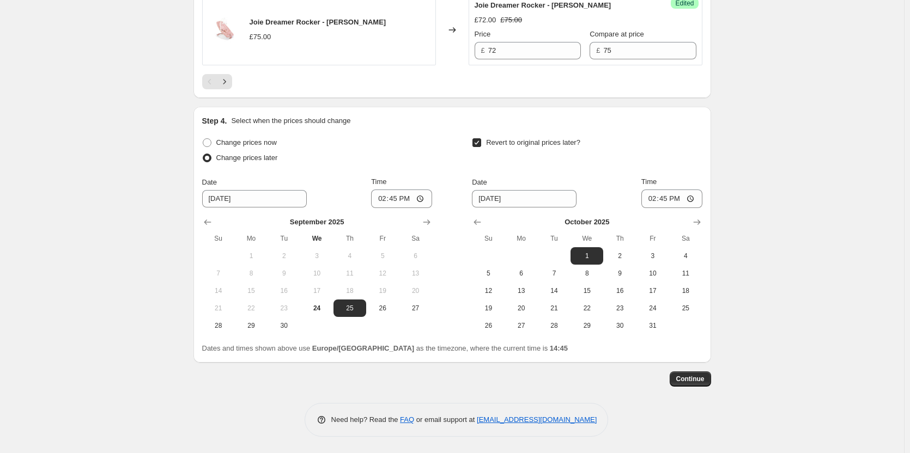
scroll to position [1973, 0]
click at [316, 302] on button "24" at bounding box center [316, 308] width 33 height 17
type input "[DATE]"
click at [473, 221] on button "Show previous month, September 2025" at bounding box center [477, 222] width 15 height 15
click at [626, 308] on span "25" at bounding box center [620, 308] width 24 height 9
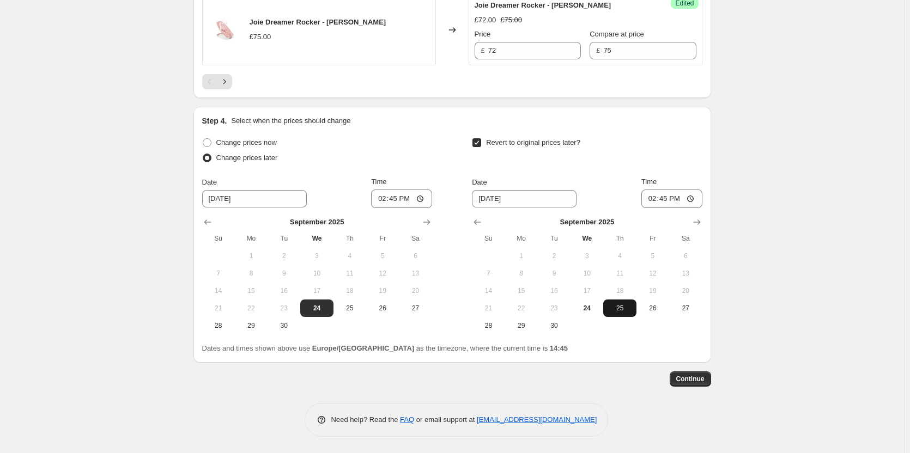
type input "[DATE]"
click at [400, 197] on input "14:45" at bounding box center [401, 199] width 61 height 19
type input "18:00"
click at [674, 201] on input "14:45" at bounding box center [672, 199] width 61 height 19
type input "06:00"
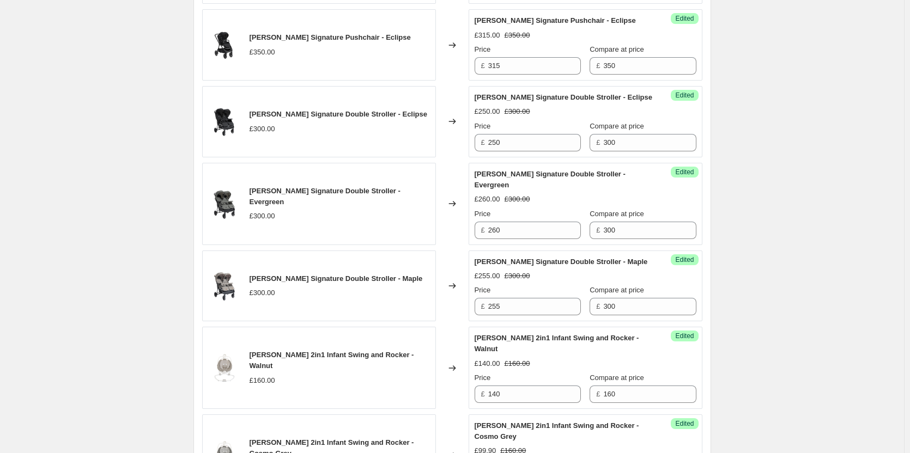
scroll to position [283, 0]
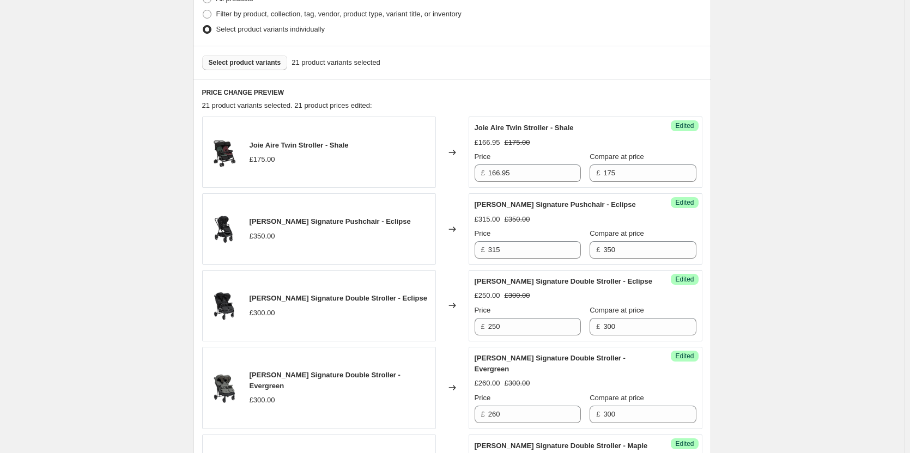
click at [251, 57] on button "Select product variants" at bounding box center [245, 62] width 86 height 15
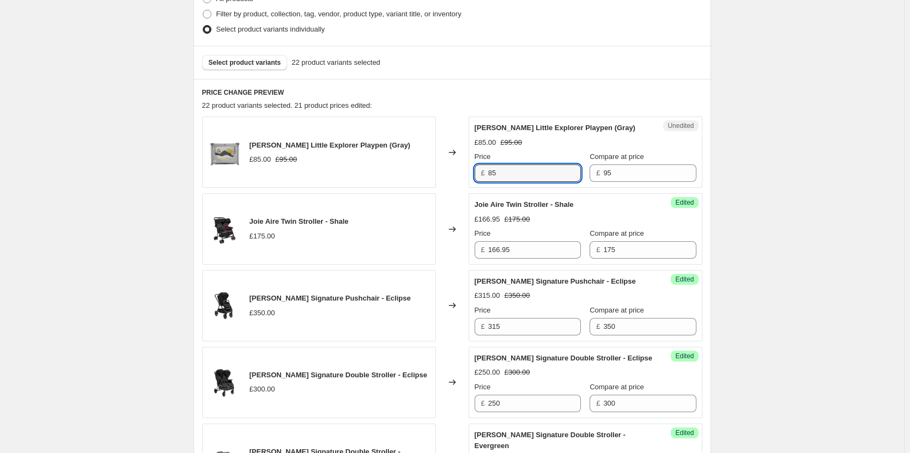
drag, startPoint x: 525, startPoint y: 170, endPoint x: 481, endPoint y: 172, distance: 43.7
click at [481, 172] on div "£ 85" at bounding box center [528, 173] width 106 height 17
type input "80.50"
click at [256, 59] on span "Select product variants" at bounding box center [245, 62] width 72 height 9
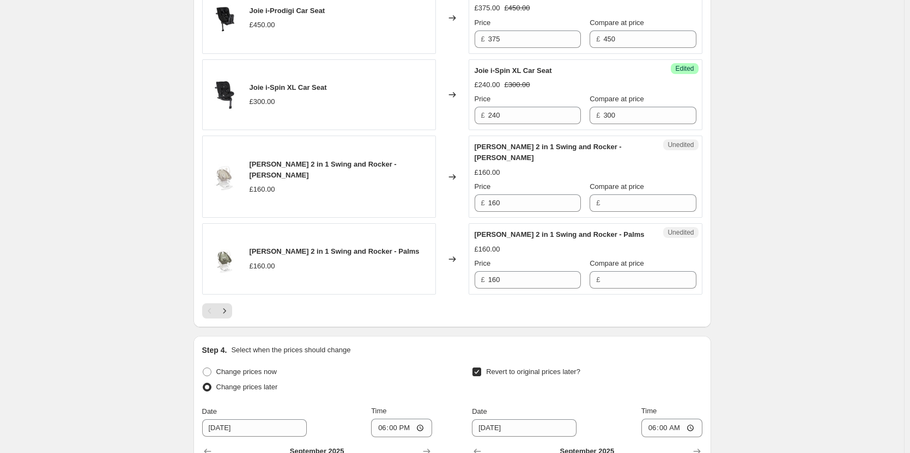
scroll to position [1810, 0]
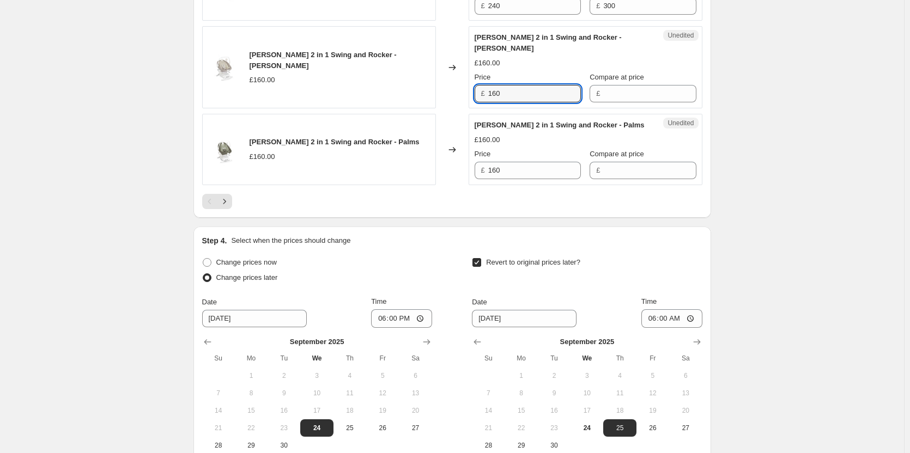
click at [483, 102] on div "£ 160" at bounding box center [528, 93] width 106 height 17
click at [633, 102] on input "Compare at price" at bounding box center [649, 93] width 93 height 17
paste input "160"
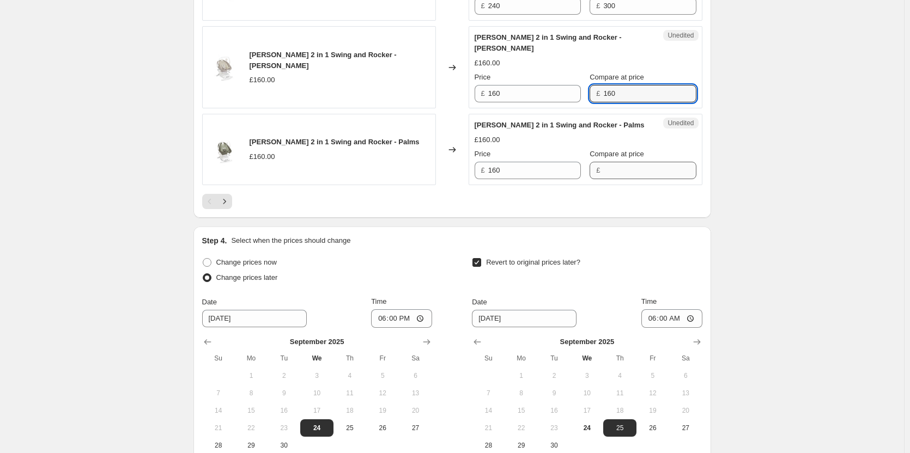
type input "160"
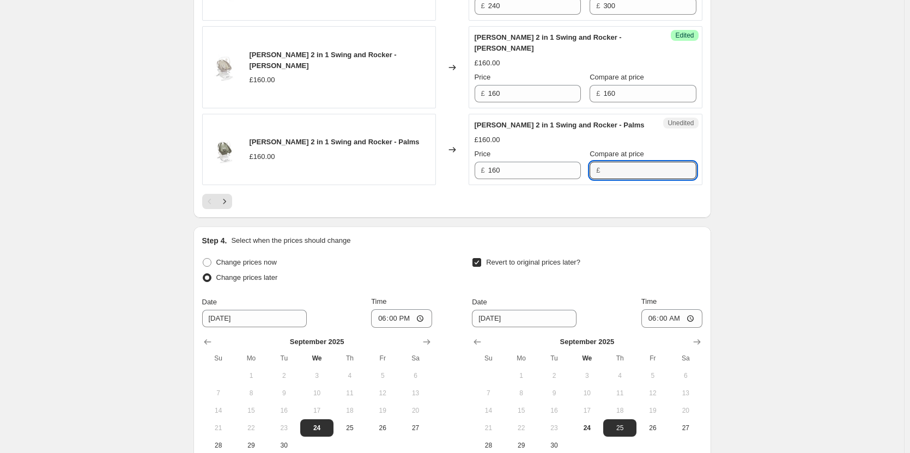
drag, startPoint x: 620, startPoint y: 223, endPoint x: 585, endPoint y: 212, distance: 36.7
click at [619, 179] on input "Compare at price" at bounding box center [649, 170] width 93 height 17
paste input "160"
type input "160"
click at [506, 102] on input "160" at bounding box center [534, 93] width 93 height 17
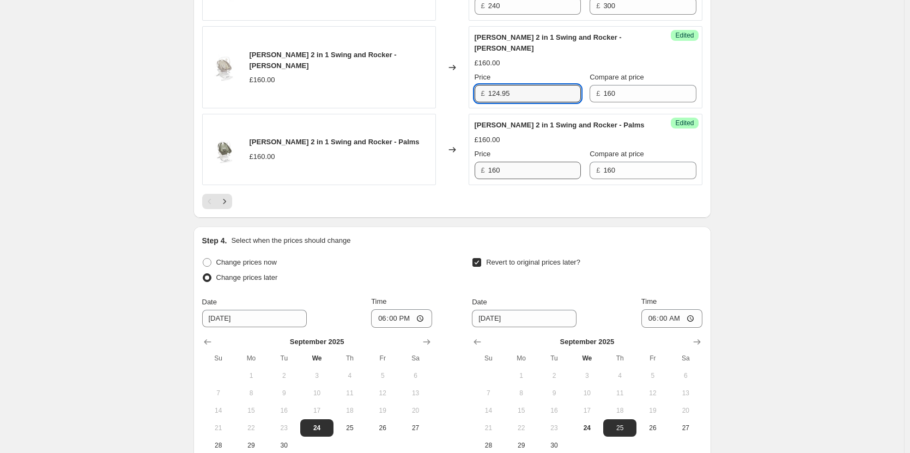
type input "124.95"
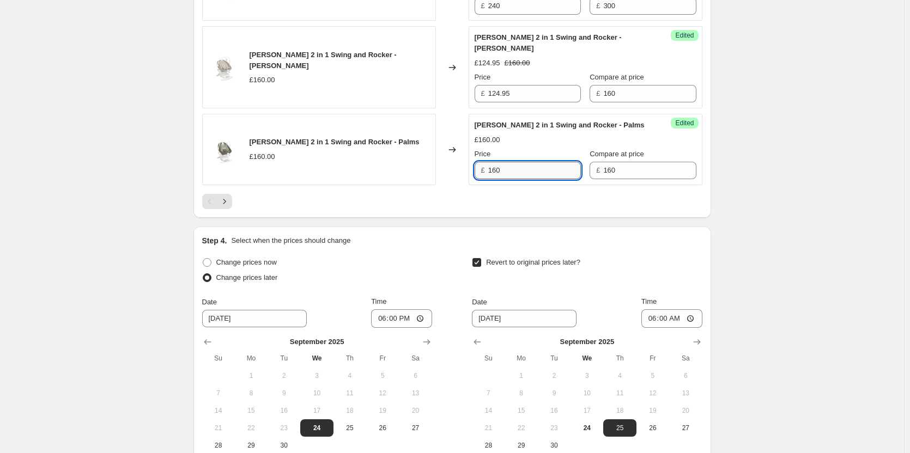
click at [506, 179] on input "160" at bounding box center [534, 170] width 93 height 17
type input "139"
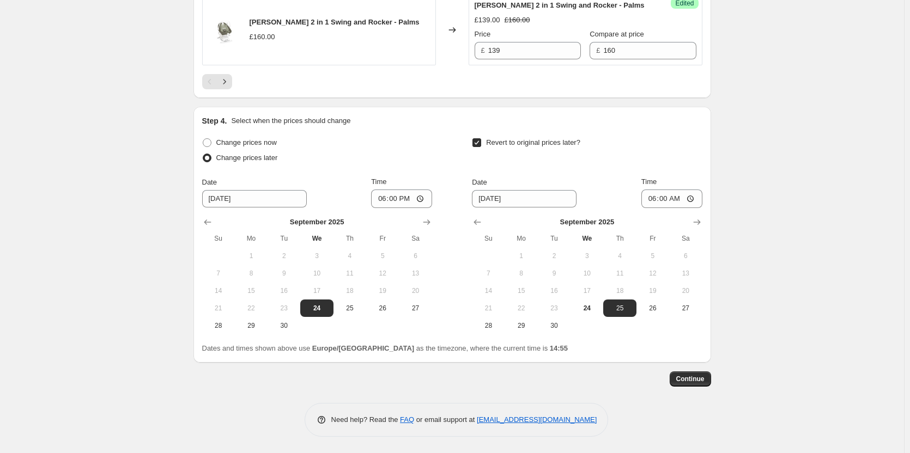
scroll to position [1984, 0]
click at [694, 378] on span "Continue" at bounding box center [690, 379] width 28 height 9
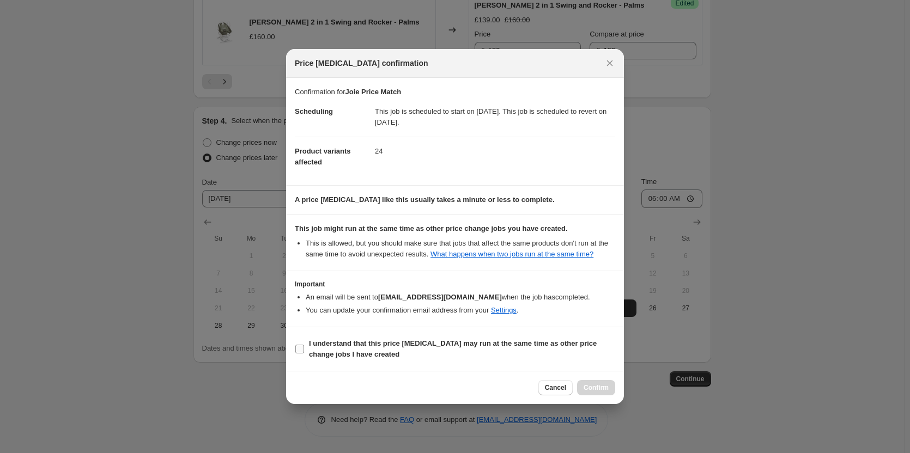
click at [449, 340] on b "I understand that this price [MEDICAL_DATA] may run at the same time as other p…" at bounding box center [453, 349] width 288 height 19
click at [304, 345] on input "I understand that this price [MEDICAL_DATA] may run at the same time as other p…" at bounding box center [299, 349] width 9 height 9
checkbox input "true"
click at [594, 383] on button "Confirm" at bounding box center [596, 387] width 38 height 15
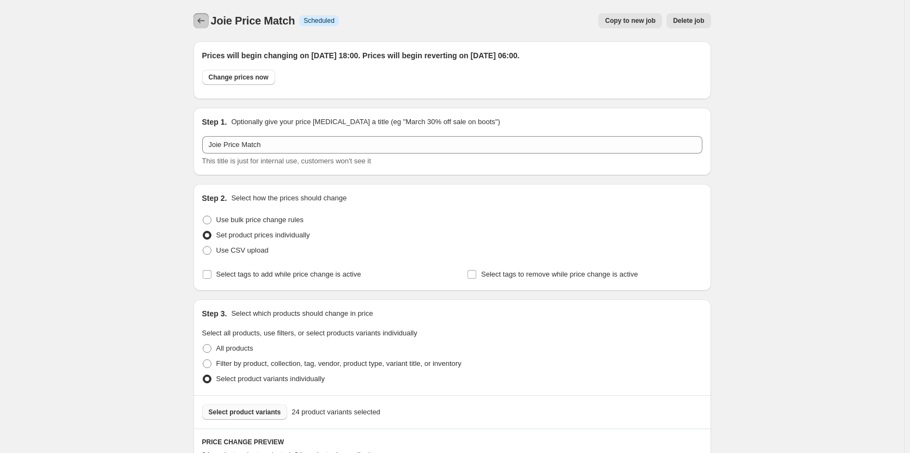
click at [204, 20] on icon "Price change jobs" at bounding box center [201, 20] width 11 height 11
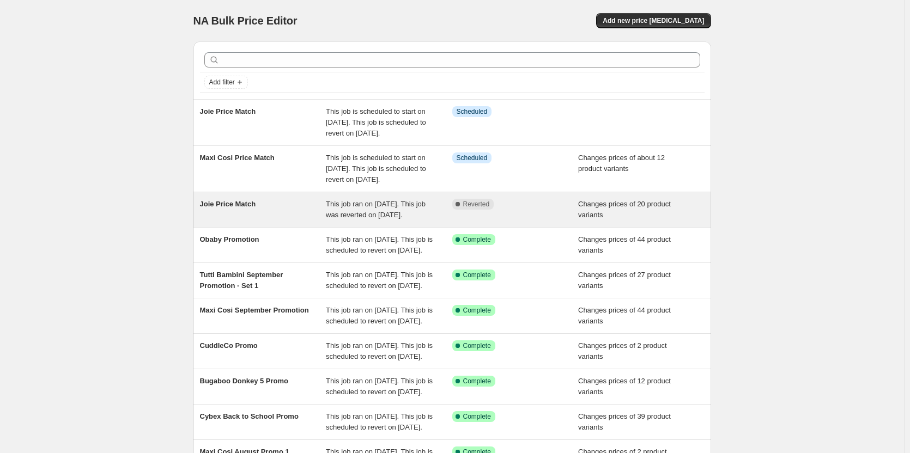
click at [332, 219] on span "This job ran on [DATE]. This job was reverted on [DATE]." at bounding box center [376, 209] width 100 height 19
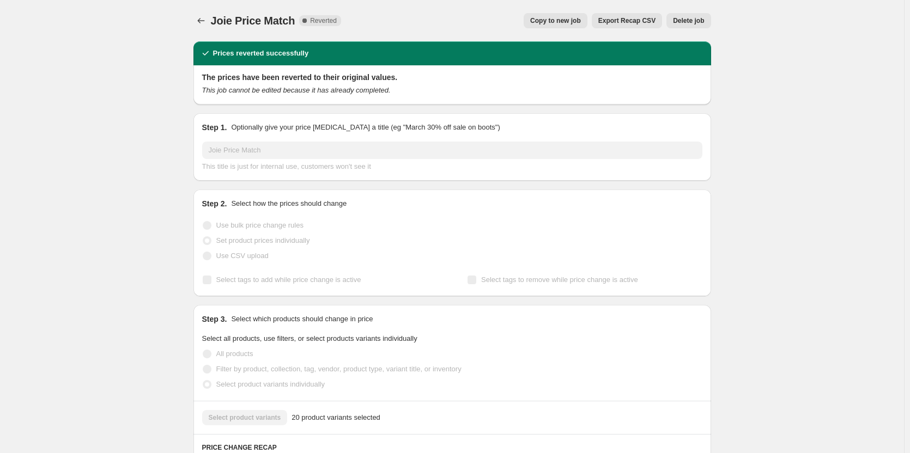
click at [700, 16] on button "Delete job" at bounding box center [689, 20] width 44 height 15
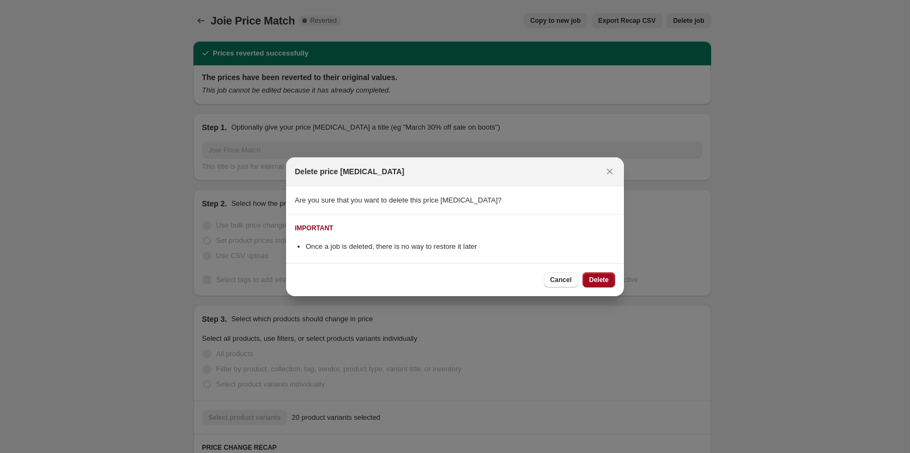
click at [603, 279] on span "Delete" at bounding box center [599, 280] width 20 height 9
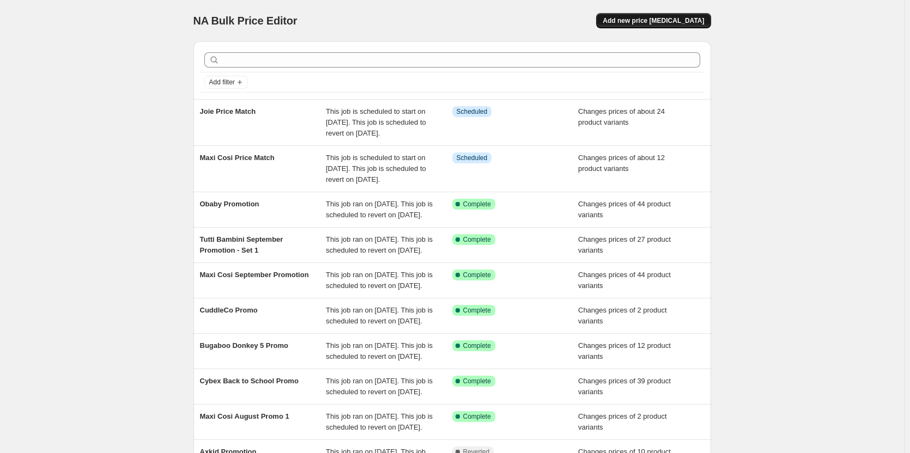
click at [662, 21] on span "Add new price [MEDICAL_DATA]" at bounding box center [653, 20] width 101 height 9
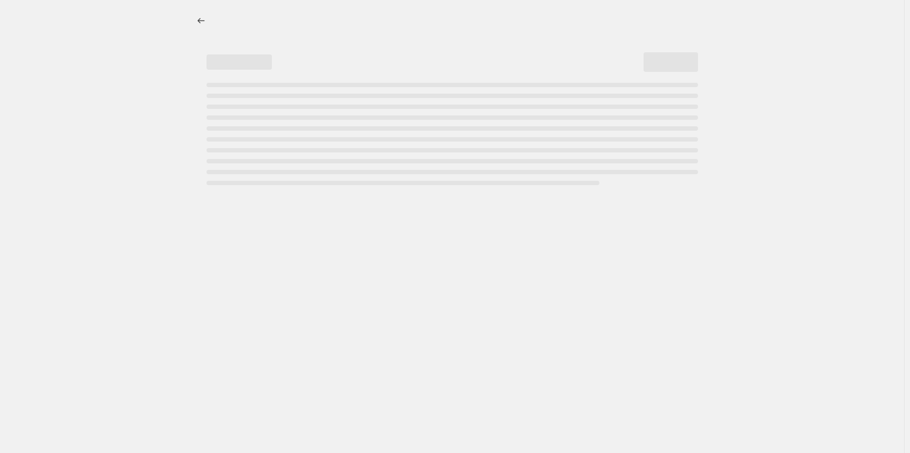
select select "percentage"
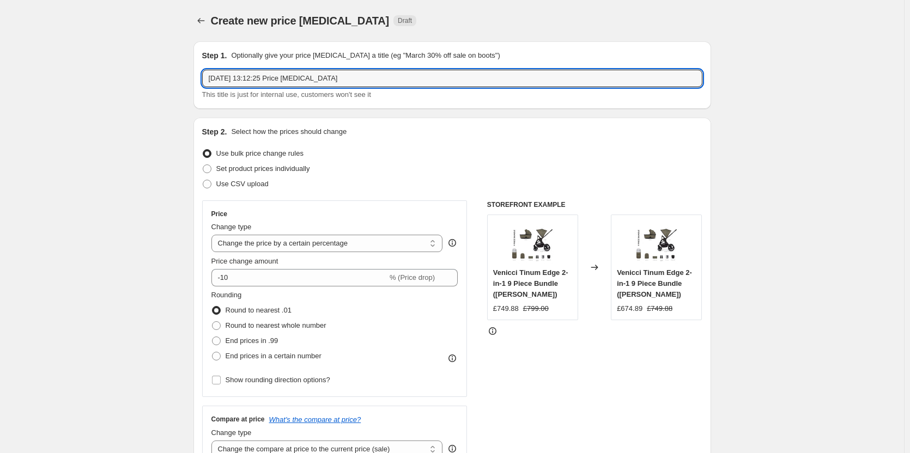
drag, startPoint x: 34, startPoint y: 46, endPoint x: -12, endPoint y: 39, distance: 46.9
click at [0, 39] on html "Home Settings Plans Skip to content Create new price [MEDICAL_DATA]. This page …" at bounding box center [455, 226] width 910 height 453
type input "Nuna Price Match"
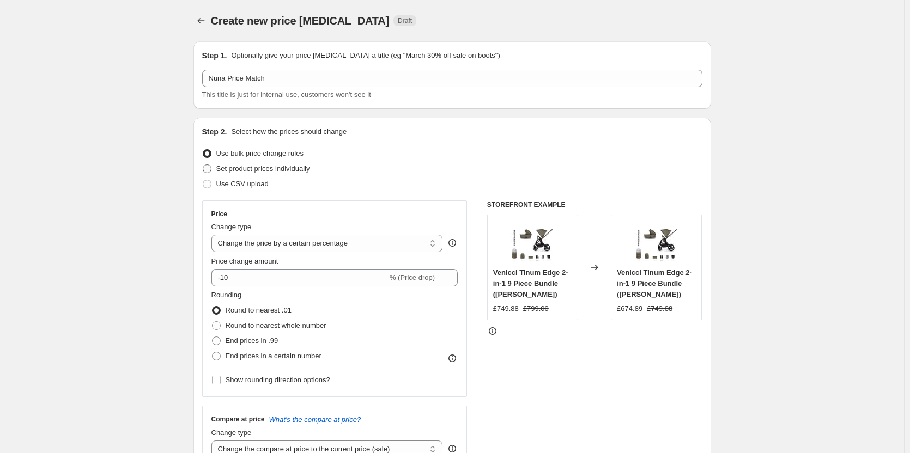
click at [264, 165] on span "Set product prices individually" at bounding box center [263, 169] width 94 height 8
click at [203, 165] on input "Set product prices individually" at bounding box center [203, 165] width 1 height 1
radio input "true"
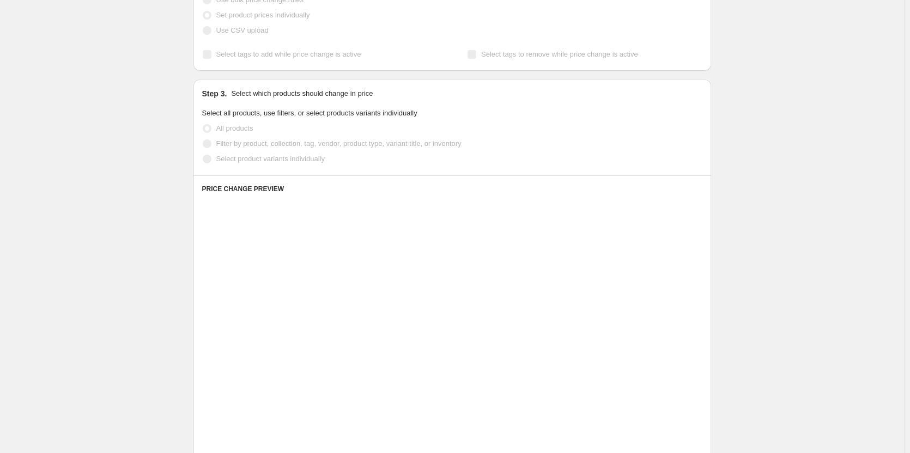
scroll to position [164, 0]
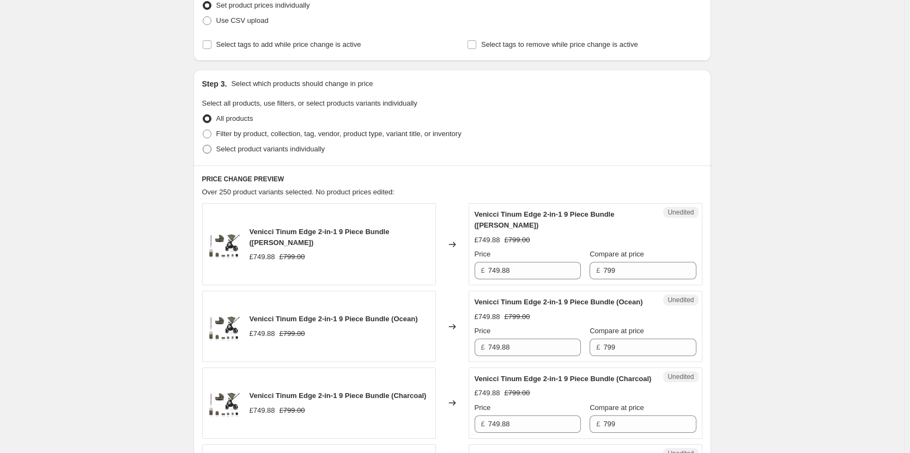
click at [255, 152] on span "Select product variants individually" at bounding box center [270, 149] width 108 height 8
click at [203, 146] on input "Select product variants individually" at bounding box center [203, 145] width 1 height 1
radio input "true"
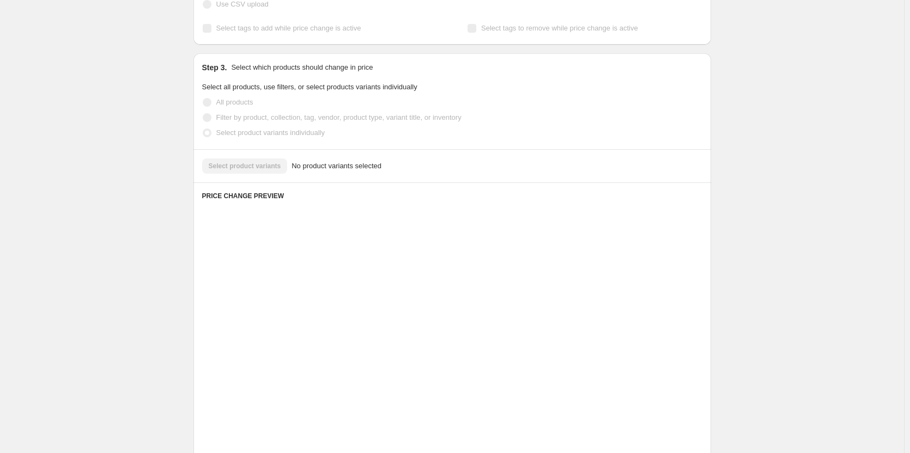
scroll to position [119, 0]
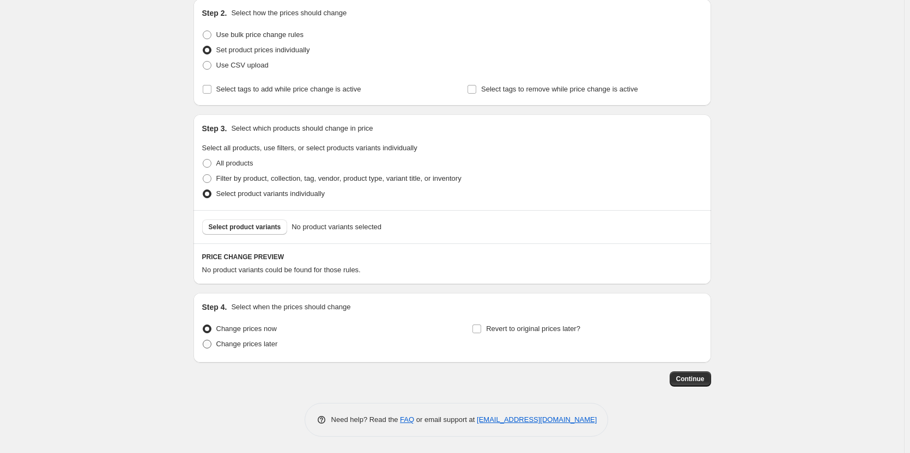
drag, startPoint x: 252, startPoint y: 341, endPoint x: 259, endPoint y: 340, distance: 7.3
click at [252, 342] on span "Change prices later" at bounding box center [247, 344] width 62 height 8
click at [203, 341] on input "Change prices later" at bounding box center [203, 340] width 1 height 1
radio input "true"
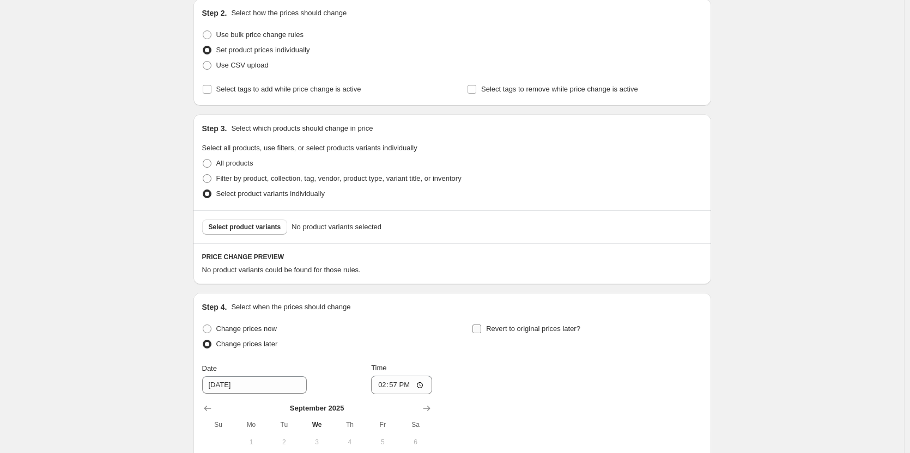
click at [528, 331] on span "Revert to original prices later?" at bounding box center [533, 329] width 94 height 8
click at [481, 331] on input "Revert to original prices later?" at bounding box center [477, 329] width 9 height 9
checkbox input "true"
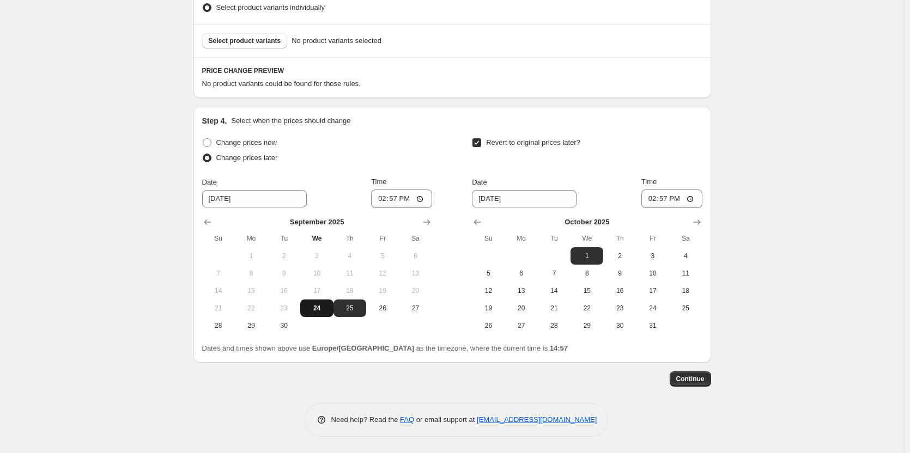
click at [328, 305] on span "24" at bounding box center [317, 308] width 24 height 9
type input "[DATE]"
click at [483, 220] on icon "Show previous month, September 2025" at bounding box center [477, 222] width 11 height 11
drag, startPoint x: 621, startPoint y: 312, endPoint x: 613, endPoint y: 312, distance: 7.6
click at [620, 312] on span "25" at bounding box center [620, 308] width 24 height 9
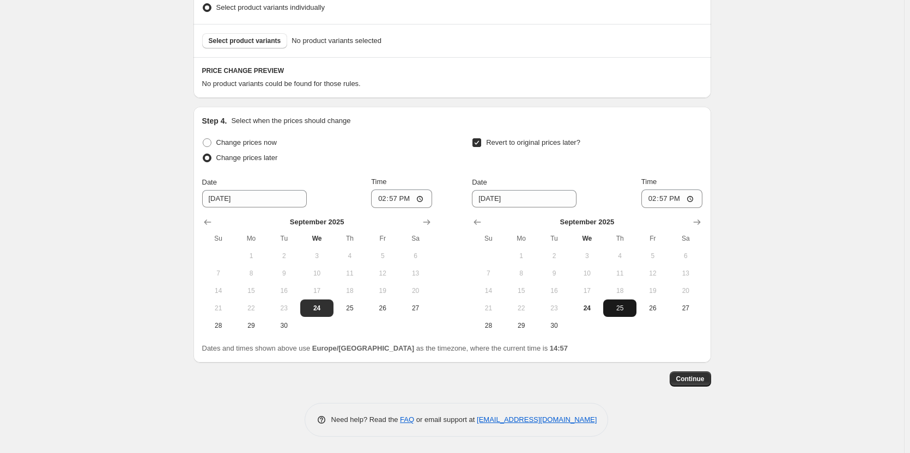
type input "[DATE]"
drag, startPoint x: 389, startPoint y: 189, endPoint x: 398, endPoint y: 198, distance: 13.5
click at [390, 189] on div "Time 14:57" at bounding box center [401, 193] width 61 height 32
click at [401, 200] on input "14:57" at bounding box center [401, 199] width 61 height 19
type input "18:00"
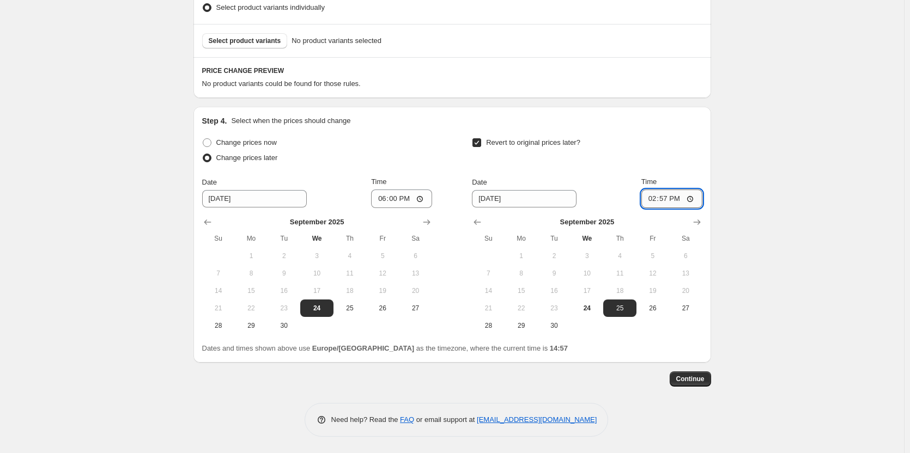
drag, startPoint x: 669, startPoint y: 200, endPoint x: 729, endPoint y: 198, distance: 59.4
click at [670, 200] on input "14:57" at bounding box center [672, 199] width 61 height 19
type input "06:00"
click at [740, 197] on div "Create new price [MEDICAL_DATA]. This page is ready Create new price [MEDICAL_D…" at bounding box center [452, 74] width 904 height 759
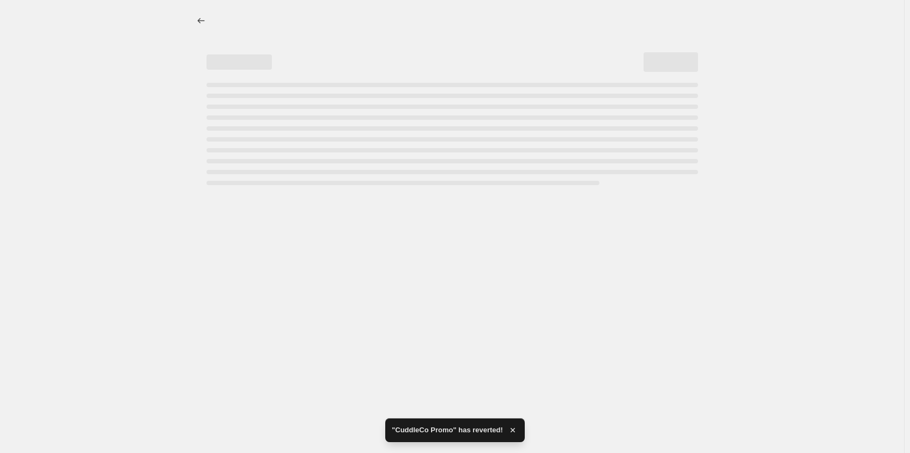
scroll to position [0, 0]
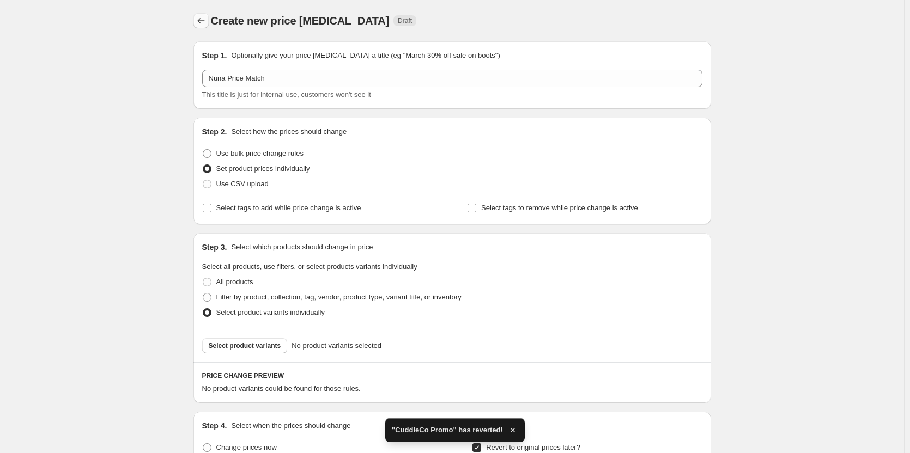
click at [204, 16] on icon "Price change jobs" at bounding box center [201, 20] width 11 height 11
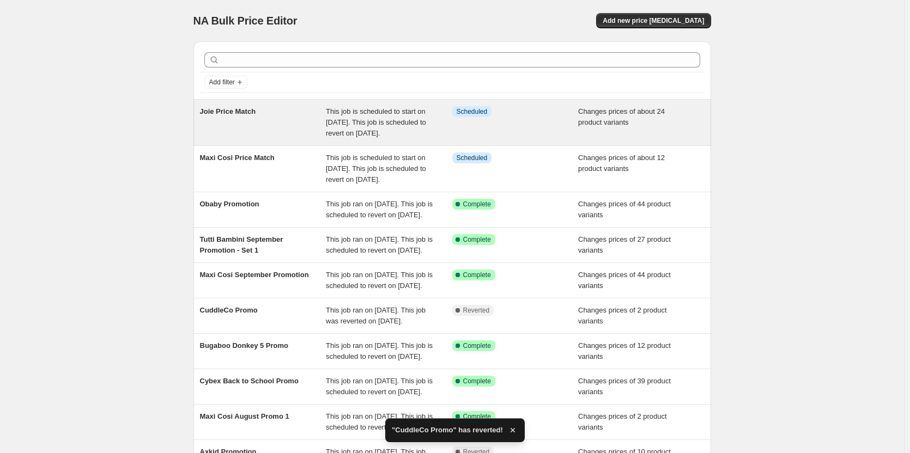
click at [334, 121] on span "This job is scheduled to start on [DATE]. This job is scheduled to revert on [D…" at bounding box center [376, 122] width 100 height 30
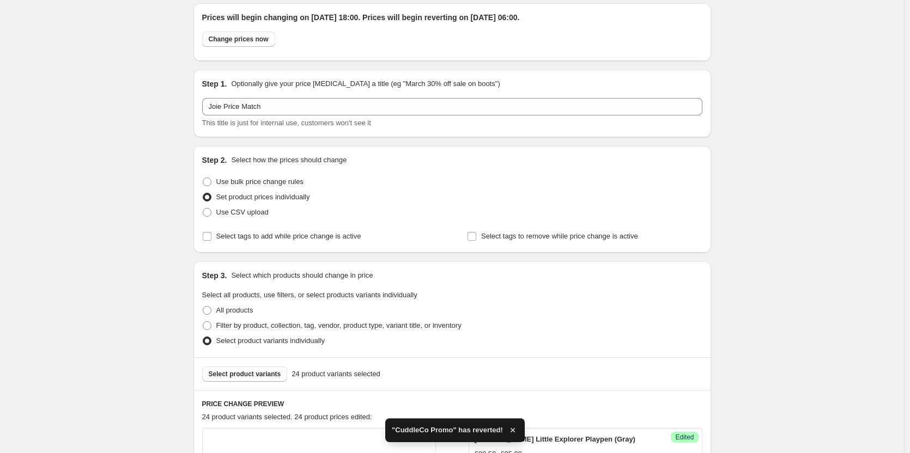
scroll to position [218, 0]
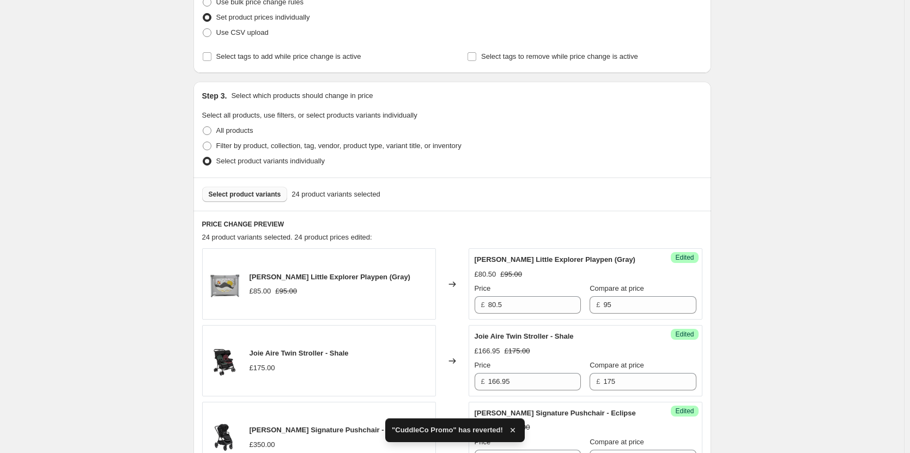
click at [264, 190] on button "Select product variants" at bounding box center [245, 194] width 86 height 15
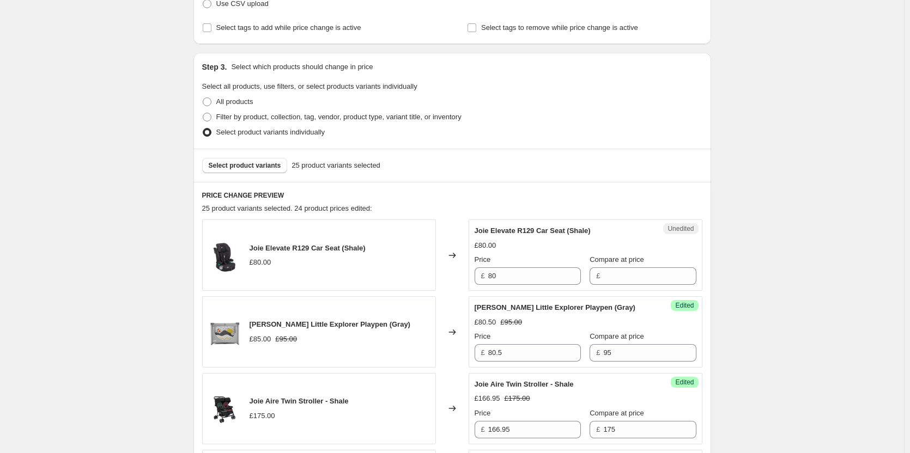
scroll to position [273, 0]
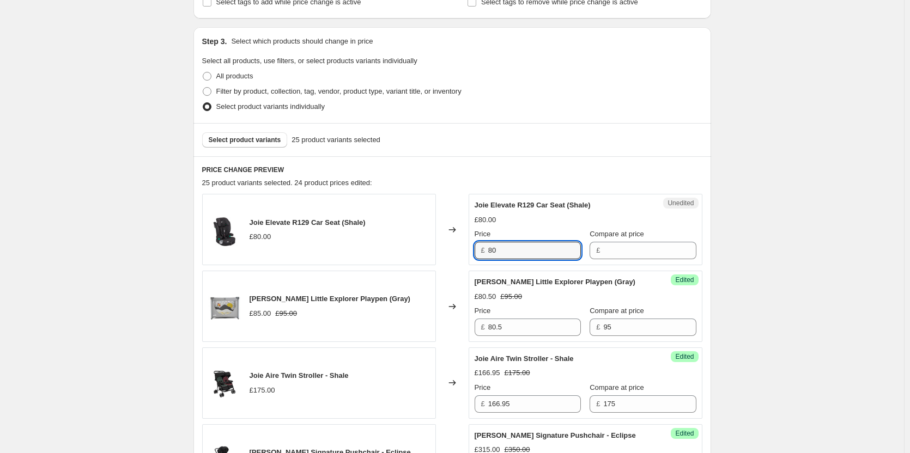
click at [486, 250] on div "£ 80" at bounding box center [528, 250] width 106 height 17
drag, startPoint x: 663, startPoint y: 255, endPoint x: 614, endPoint y: 255, distance: 49.1
click at [663, 255] on input "Compare at price" at bounding box center [649, 250] width 93 height 17
paste input "80"
type input "80"
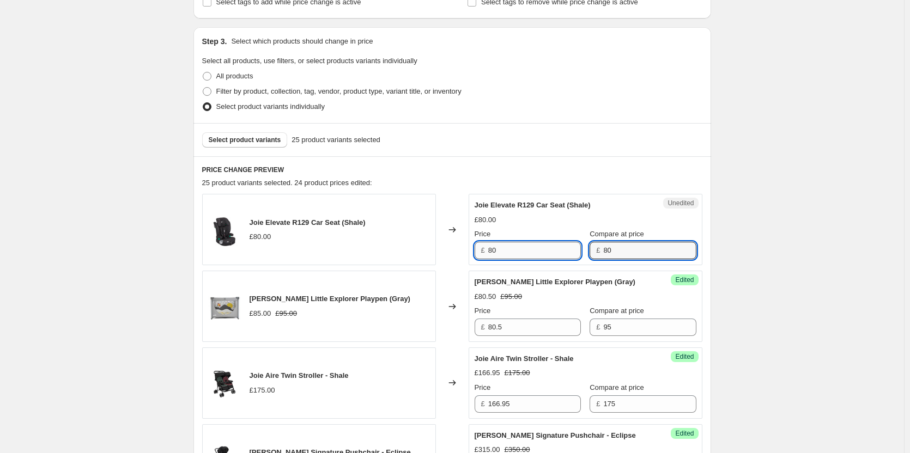
click at [541, 253] on input "80" at bounding box center [534, 250] width 93 height 17
type input "59.99"
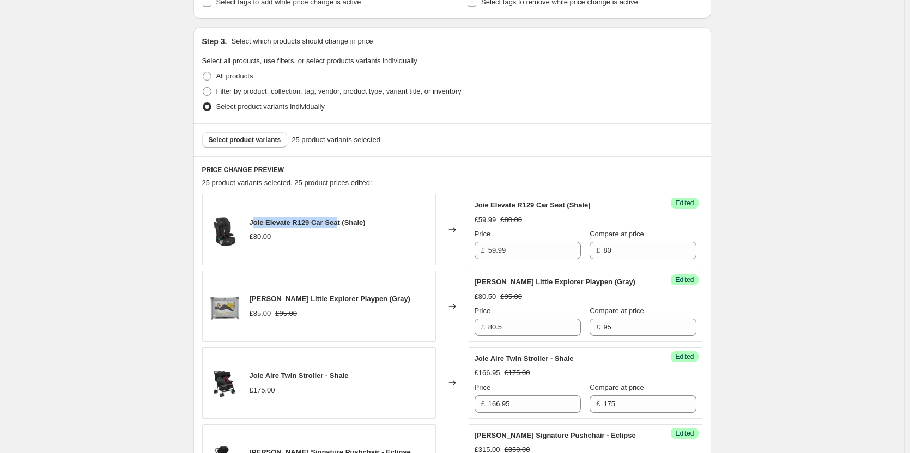
drag, startPoint x: 336, startPoint y: 222, endPoint x: 257, endPoint y: 222, distance: 79.0
click at [256, 222] on span "Joie Elevate R129 Car Seat (Shale)" at bounding box center [308, 223] width 116 height 8
drag, startPoint x: 340, startPoint y: 220, endPoint x: 250, endPoint y: 222, distance: 89.4
click at [250, 222] on div "Joie Elevate R129 Car Seat (Shale) £80.00" at bounding box center [319, 229] width 234 height 71
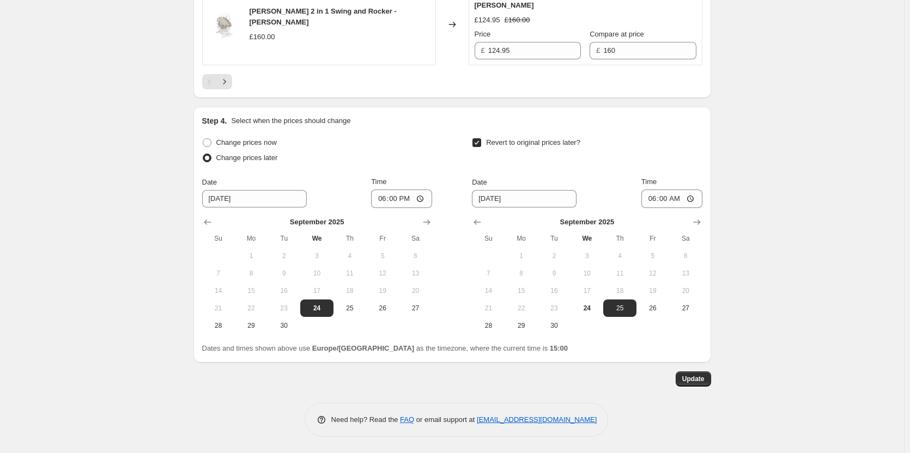
scroll to position [2050, 0]
click at [705, 379] on span "Update" at bounding box center [693, 379] width 22 height 9
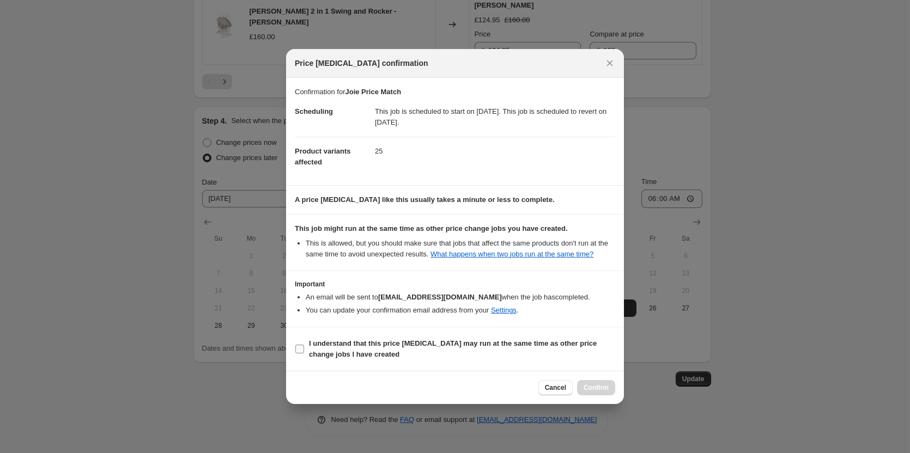
drag, startPoint x: 556, startPoint y: 336, endPoint x: 597, endPoint y: 354, distance: 44.4
click at [557, 338] on label "I understand that this price [MEDICAL_DATA] may run at the same time as other p…" at bounding box center [455, 349] width 320 height 26
click at [610, 381] on div "Cancel Confirm" at bounding box center [577, 387] width 77 height 15
click at [546, 348] on b "I understand that this price [MEDICAL_DATA] may run at the same time as other p…" at bounding box center [453, 349] width 288 height 19
click at [304, 348] on input "I understand that this price [MEDICAL_DATA] may run at the same time as other p…" at bounding box center [299, 349] width 9 height 9
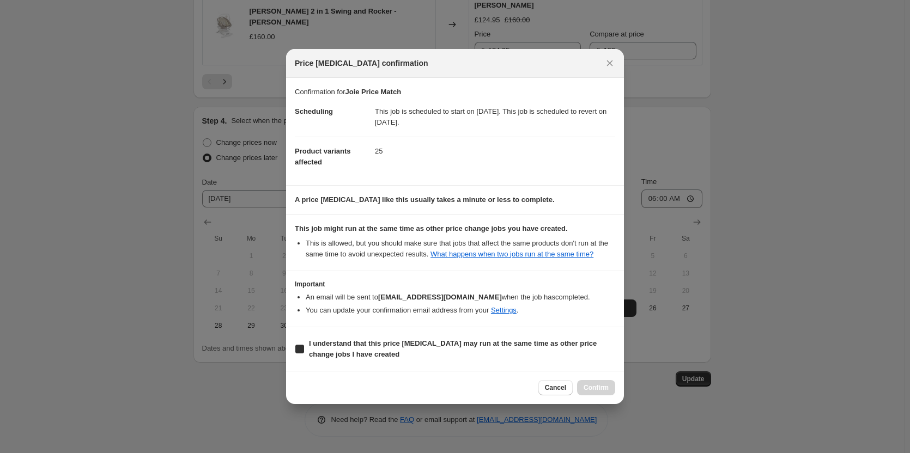
checkbox input "true"
click at [590, 385] on span "Confirm" at bounding box center [596, 388] width 25 height 9
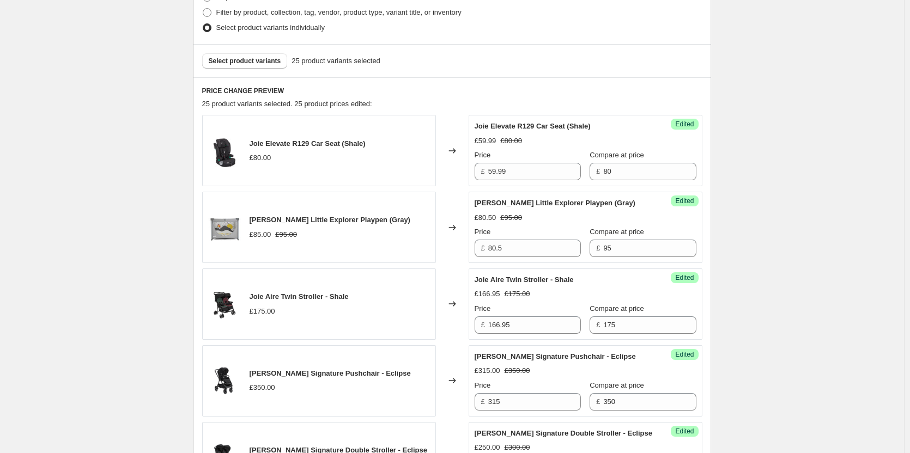
scroll to position [0, 0]
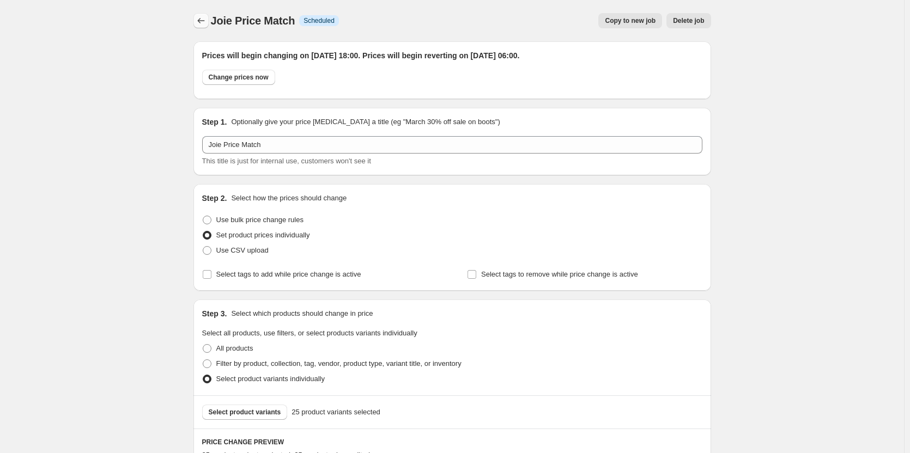
click at [197, 21] on button "Price change jobs" at bounding box center [200, 20] width 15 height 15
